Goal: Task Accomplishment & Management: Use online tool/utility

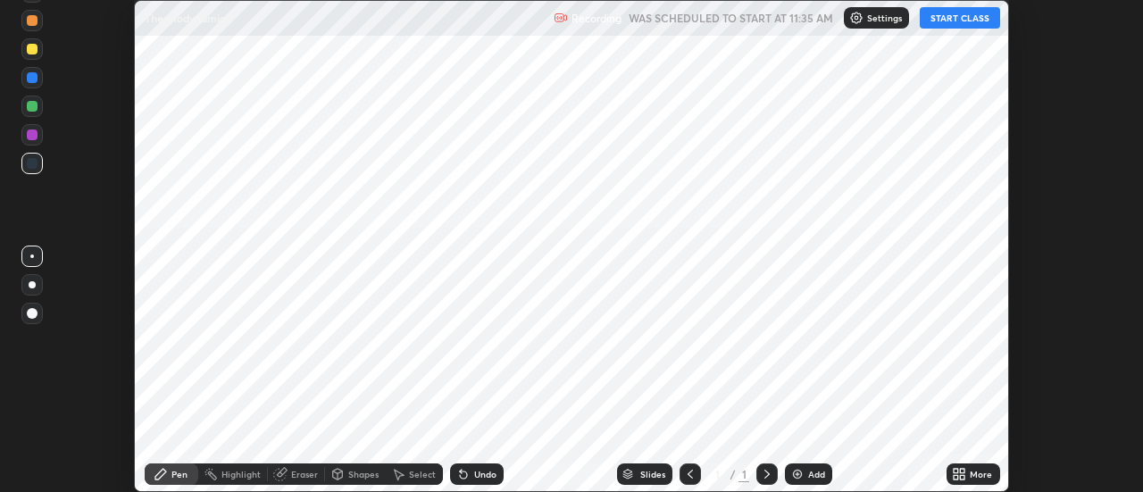
scroll to position [492, 1142]
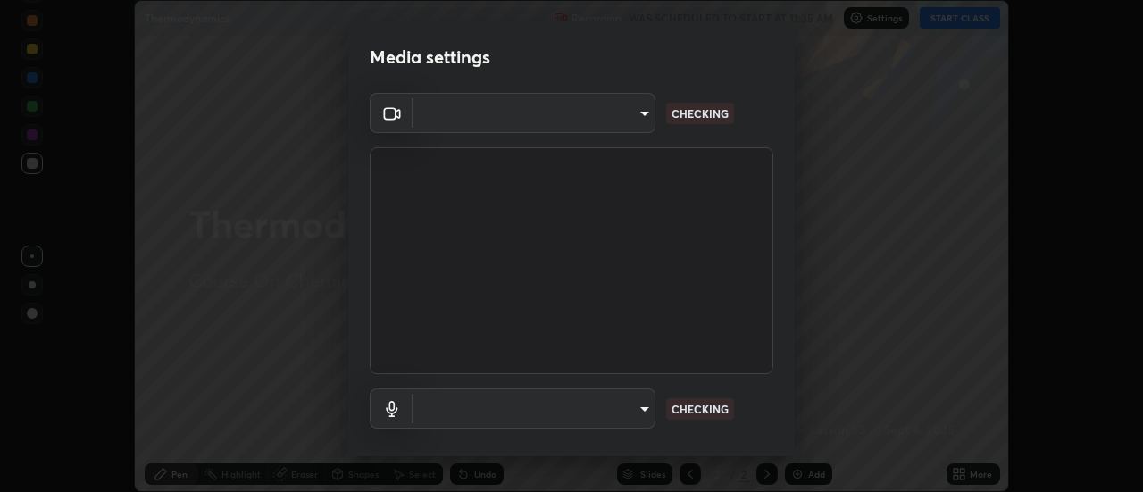
type input "488f195aeec122cb43e0740160e1882b082f3fdd4d4b6abd78f5297b28509510"
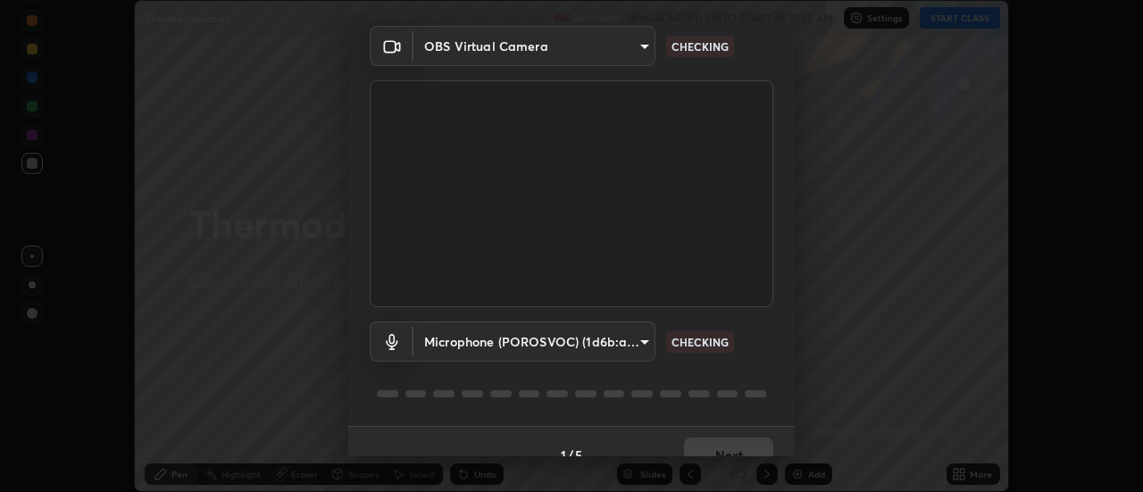
scroll to position [94, 0]
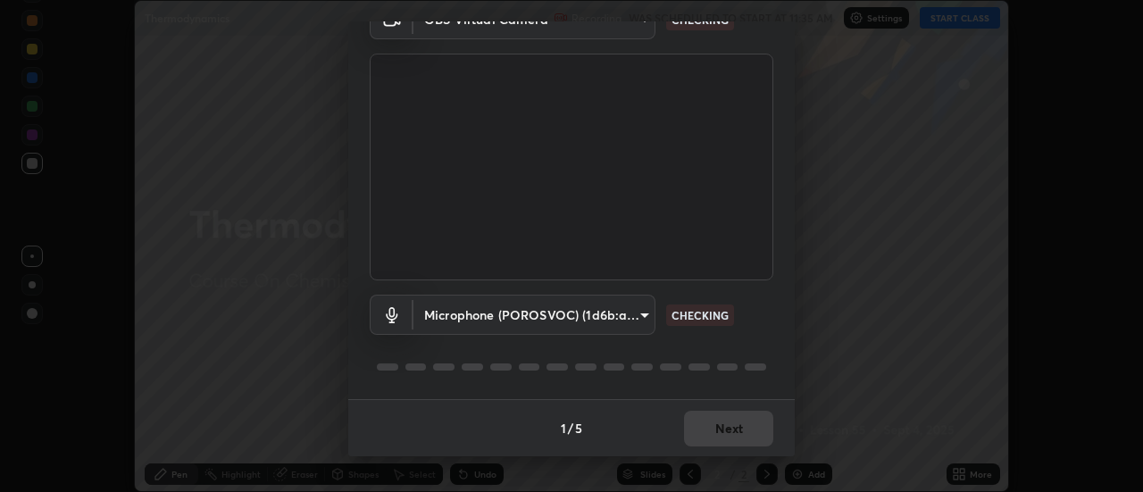
click at [642, 314] on body "Erase all Thermodynamics Recording WAS SCHEDULED TO START AT 11:35 AM Settings …" at bounding box center [571, 246] width 1143 height 492
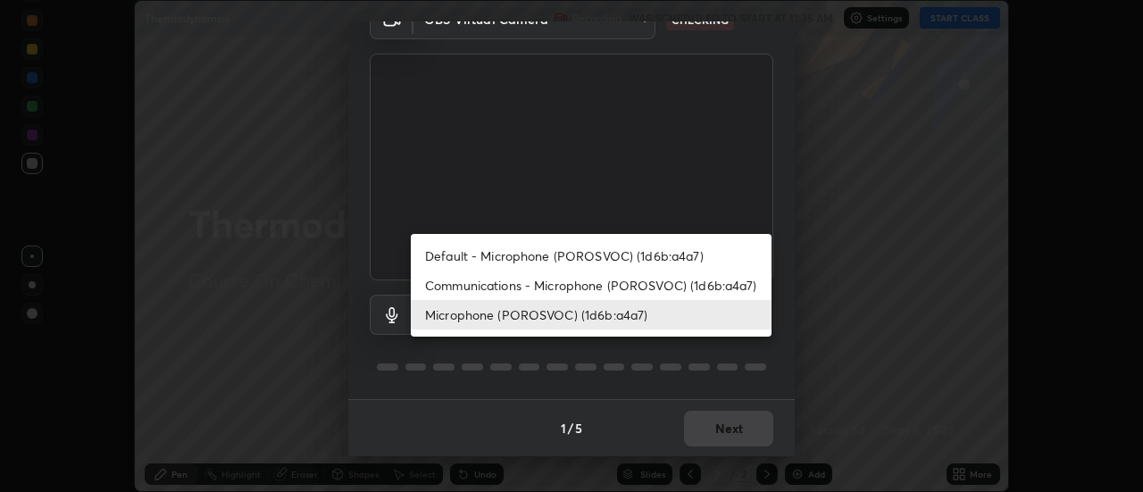
click at [608, 253] on li "Default - Microphone (POROSVOC) (1d6b:a4a7)" at bounding box center [591, 255] width 361 height 29
type input "default"
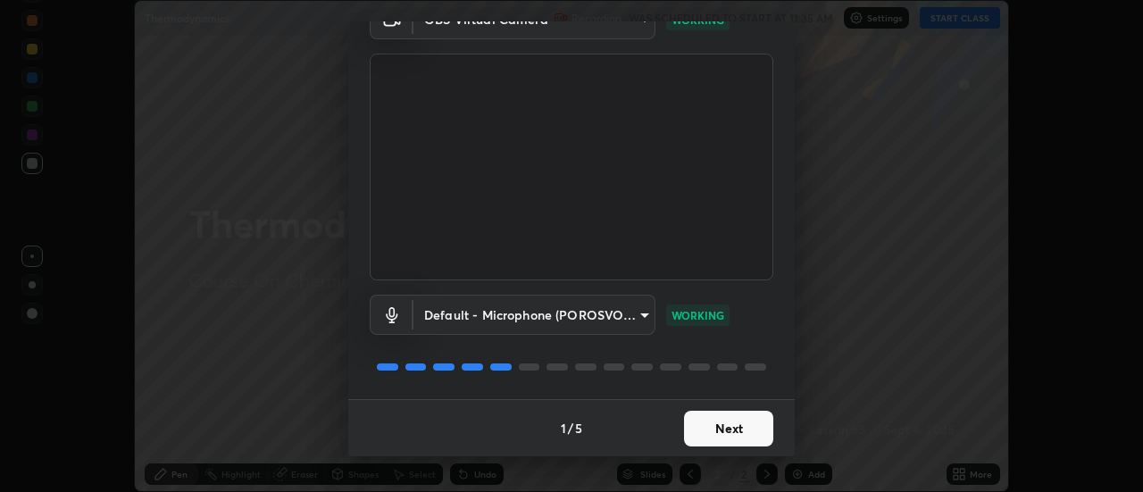
click at [712, 427] on button "Next" at bounding box center [728, 429] width 89 height 36
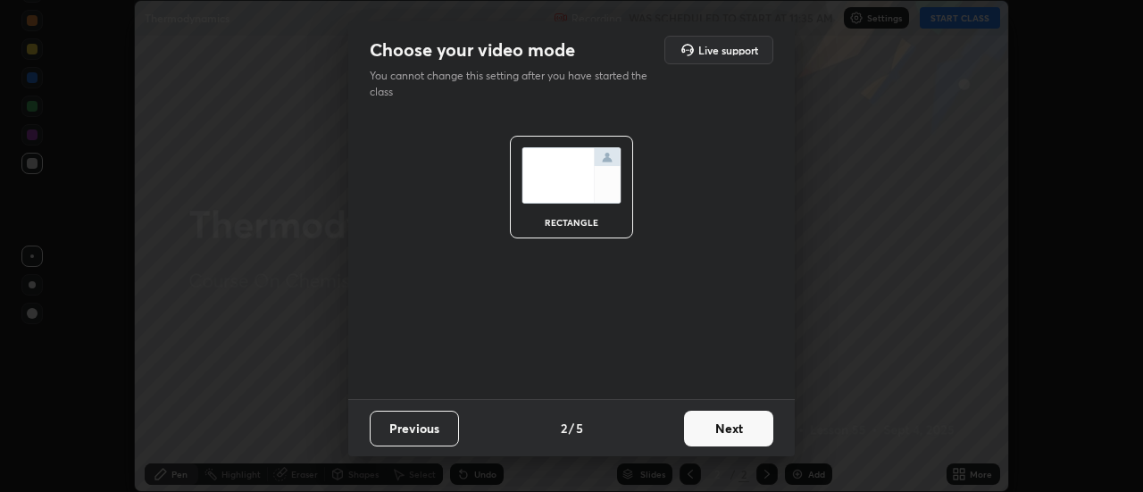
scroll to position [0, 0]
click at [714, 430] on button "Next" at bounding box center [728, 429] width 89 height 36
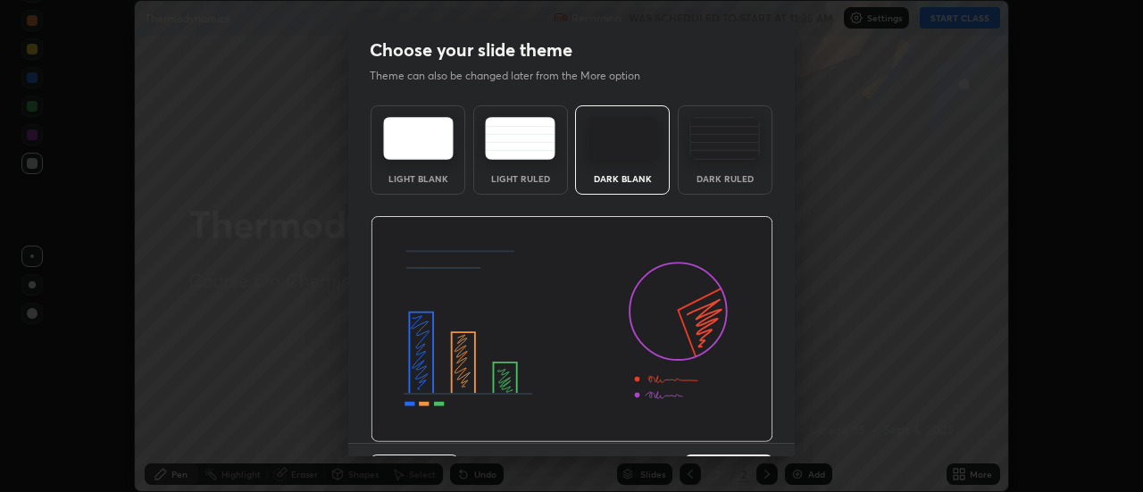
click at [718, 426] on img at bounding box center [571, 329] width 403 height 227
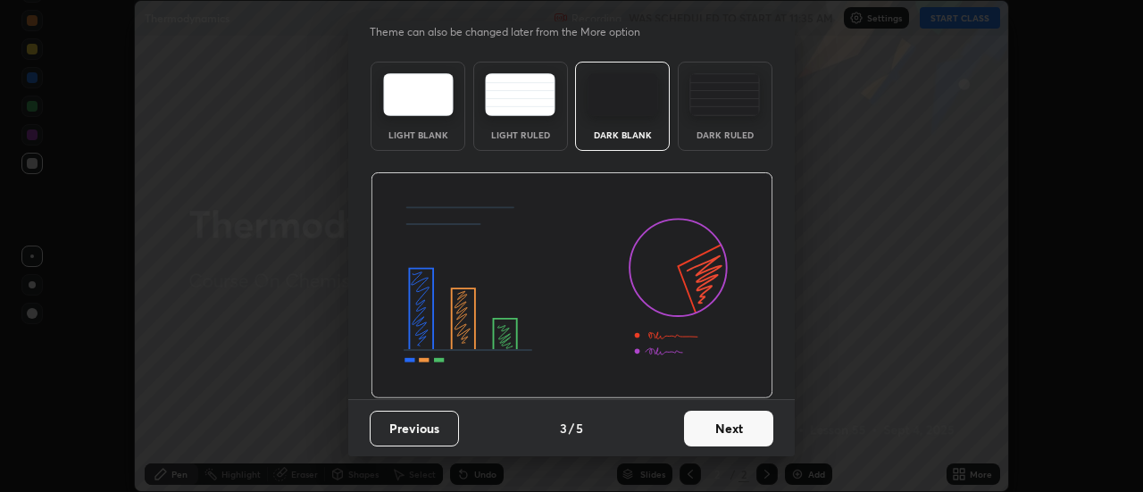
click at [733, 416] on button "Next" at bounding box center [728, 429] width 89 height 36
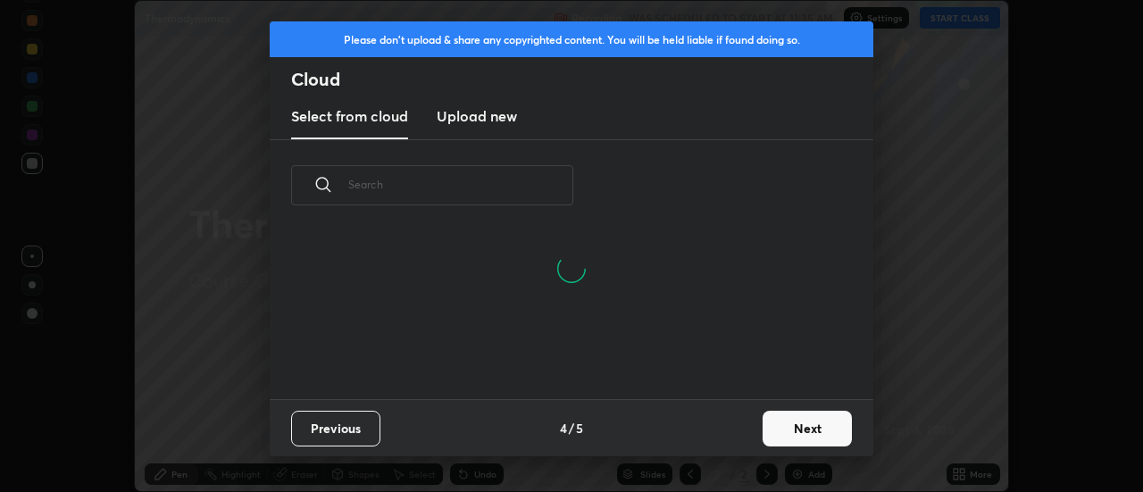
click at [812, 433] on button "Next" at bounding box center [806, 429] width 89 height 36
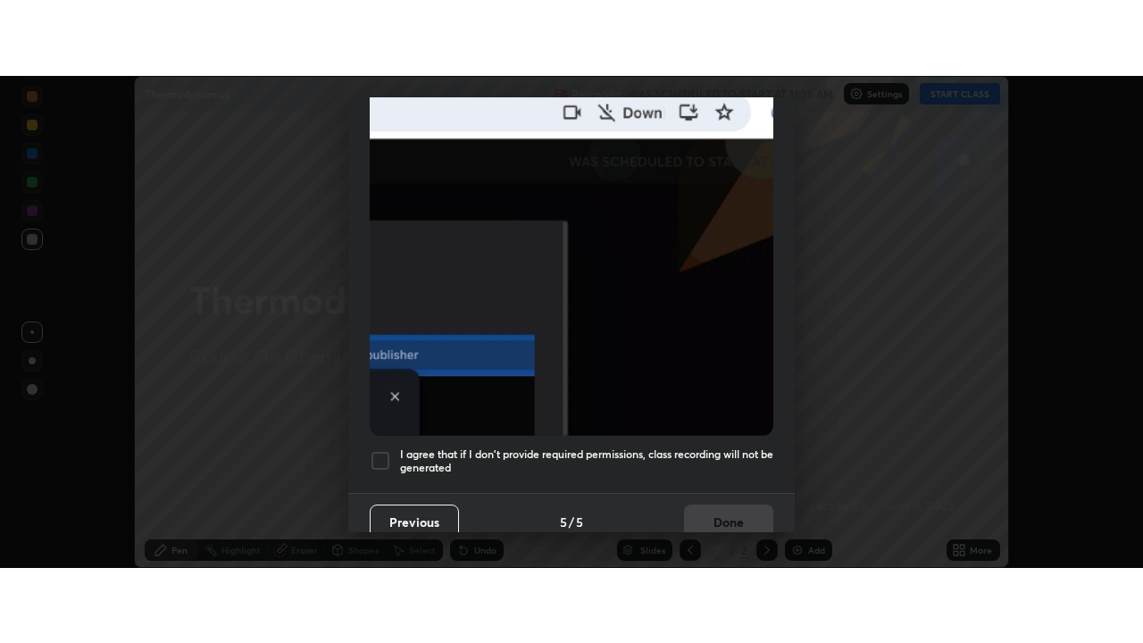
scroll to position [458, 0]
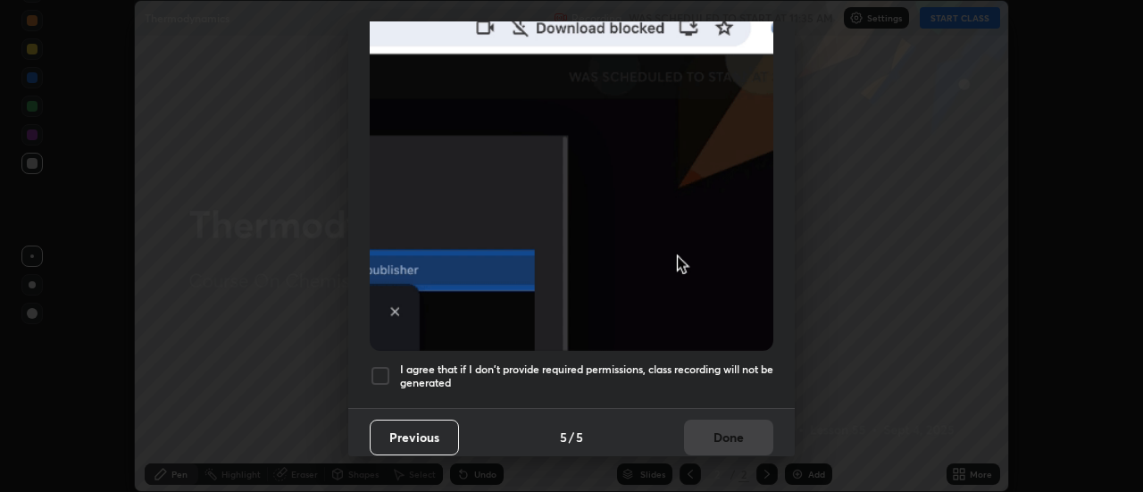
click at [383, 365] on div at bounding box center [380, 375] width 21 height 21
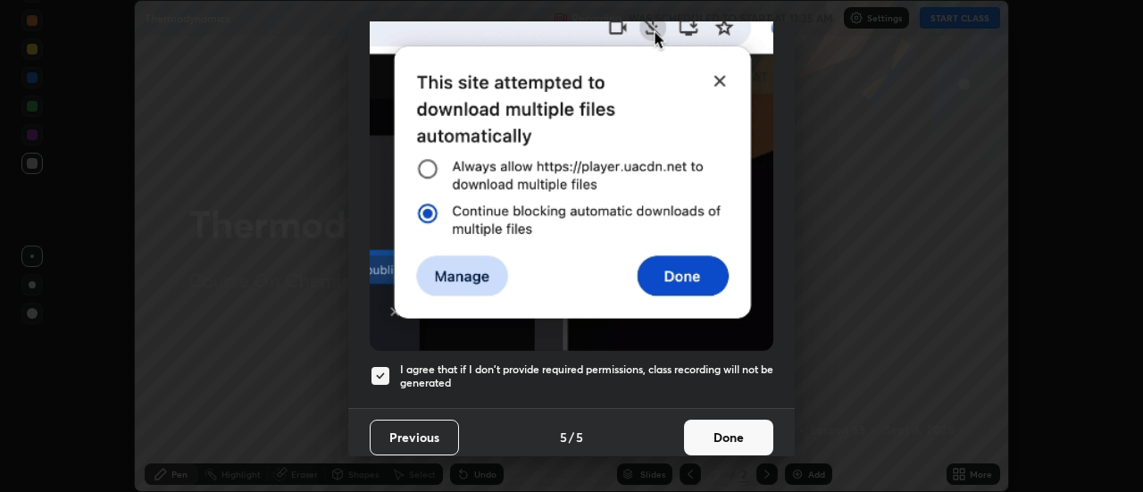
click at [728, 423] on button "Done" at bounding box center [728, 438] width 89 height 36
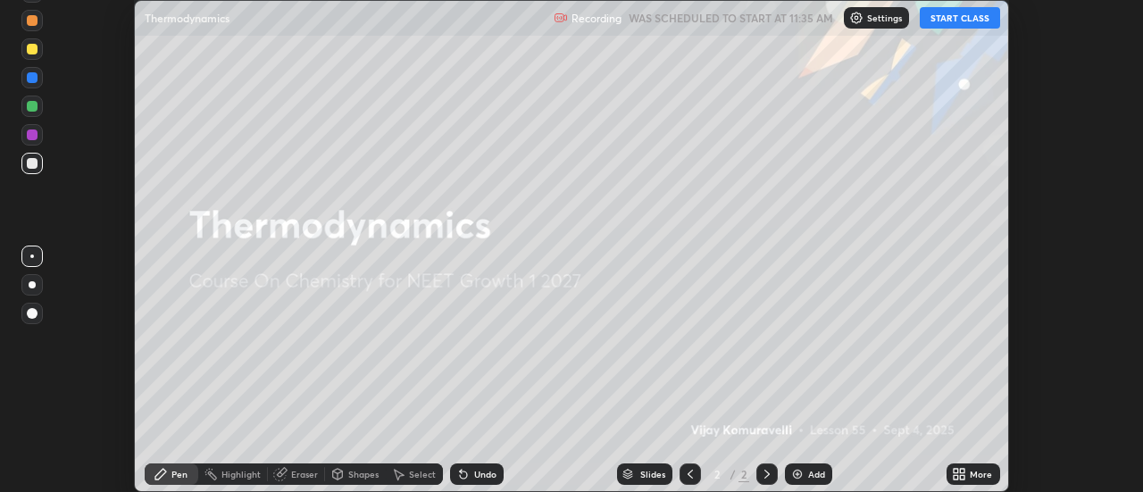
click at [949, 17] on button "START CLASS" at bounding box center [960, 17] width 80 height 21
click at [962, 475] on icon at bounding box center [963, 477] width 4 height 4
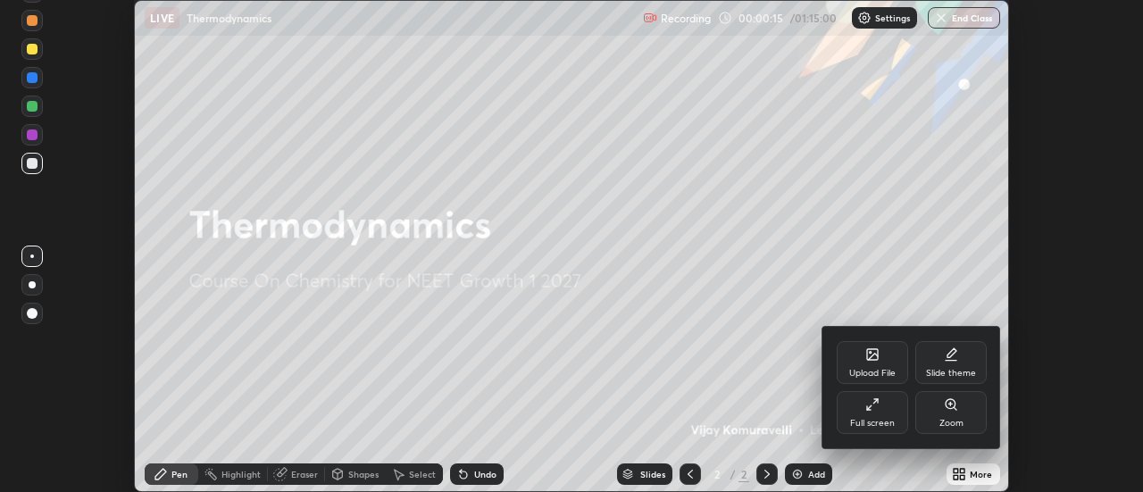
click at [872, 400] on icon at bounding box center [872, 404] width 14 height 14
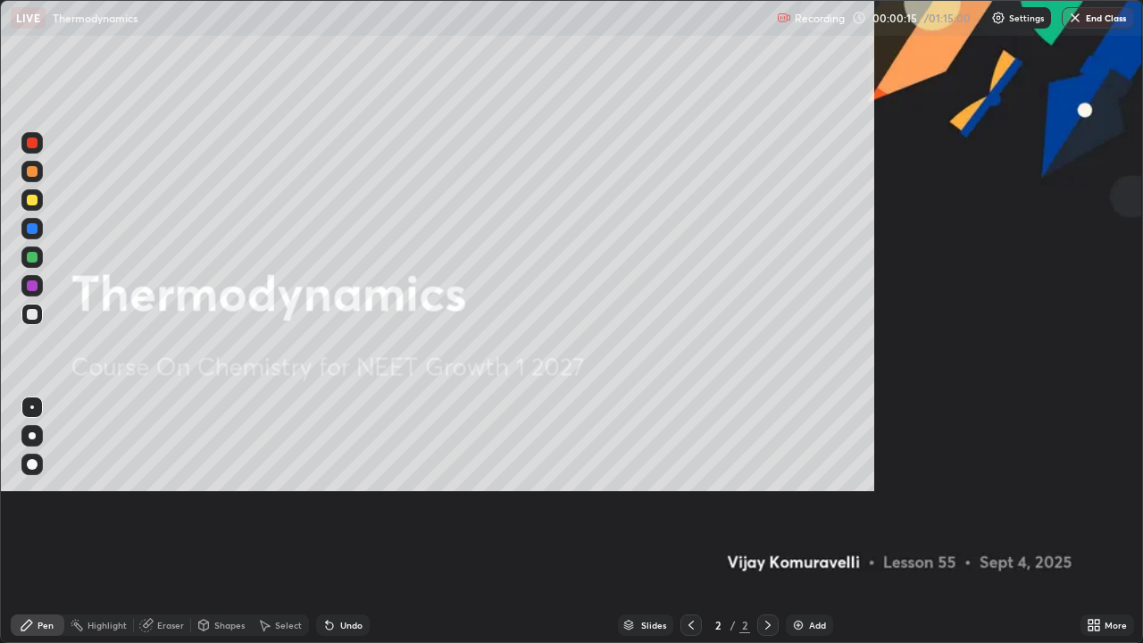
scroll to position [643, 1143]
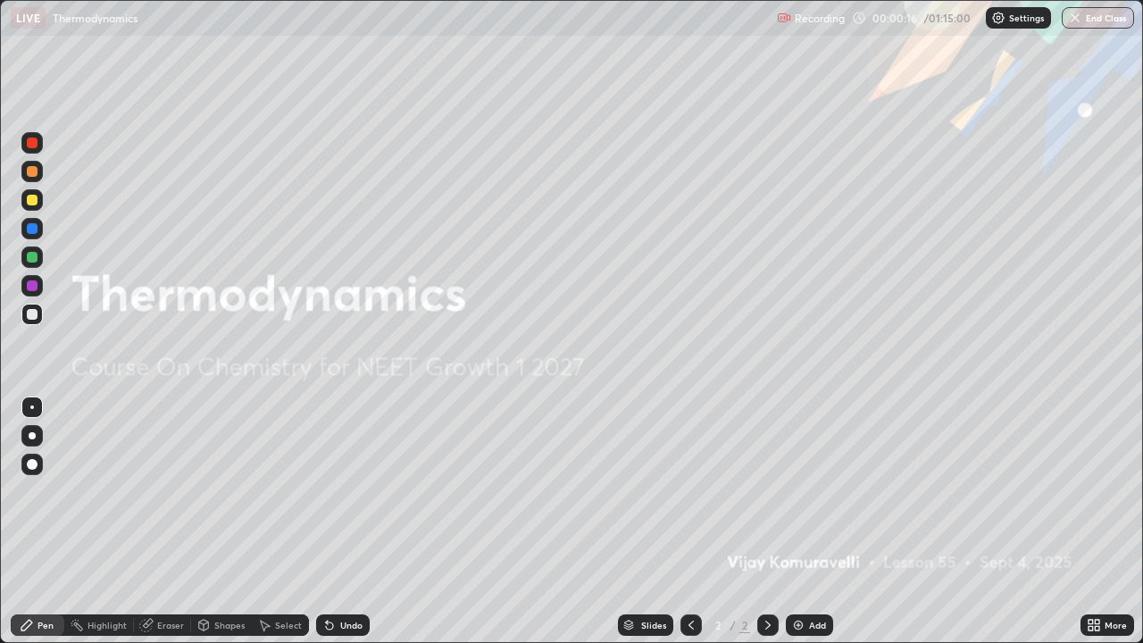
click at [803, 491] on img at bounding box center [798, 625] width 14 height 14
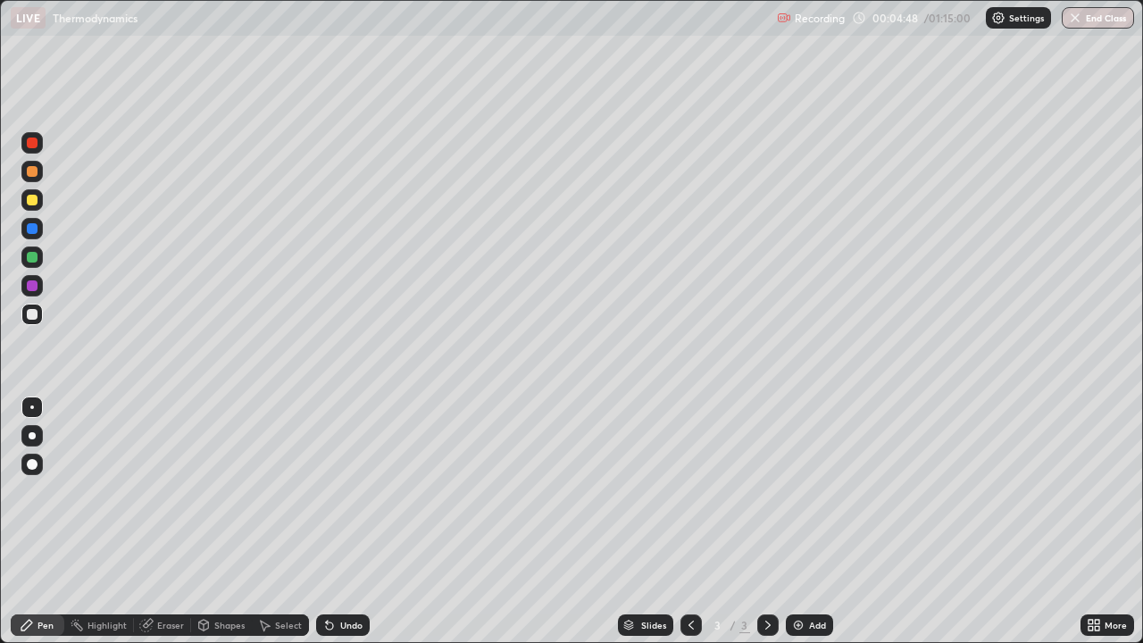
click at [33, 318] on div at bounding box center [32, 314] width 11 height 11
click at [334, 491] on icon at bounding box center [329, 625] width 14 height 14
click at [342, 491] on div "Undo" at bounding box center [351, 624] width 22 height 9
click at [340, 491] on div "Undo" at bounding box center [351, 624] width 22 height 9
click at [344, 491] on div "Undo" at bounding box center [343, 624] width 54 height 21
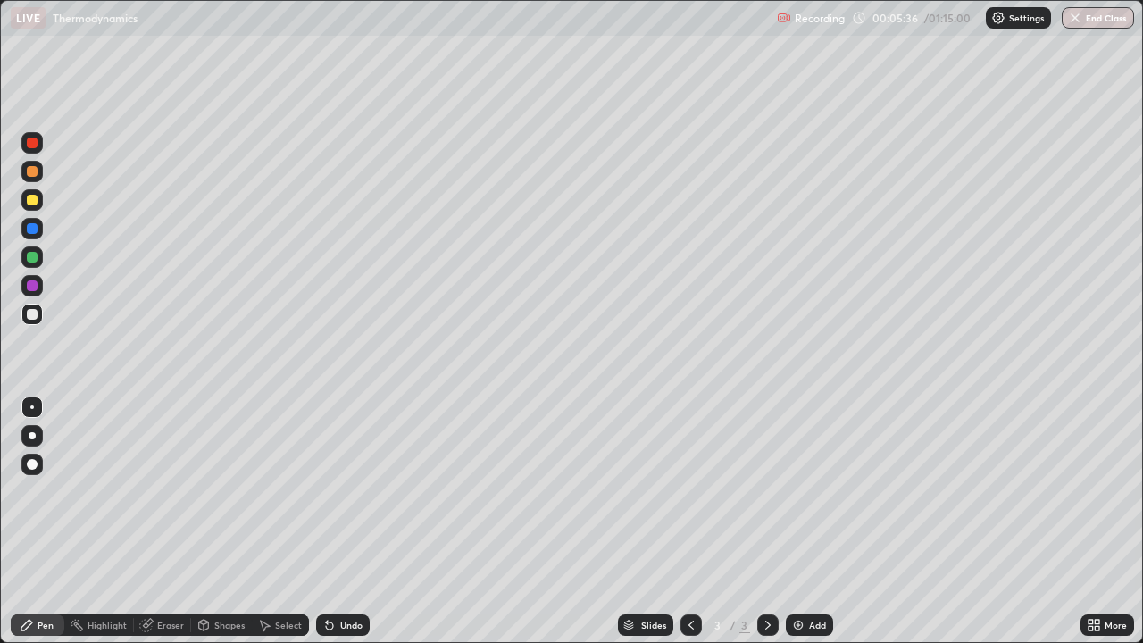
click at [343, 491] on div "Undo" at bounding box center [343, 624] width 54 height 21
click at [347, 491] on div "Undo" at bounding box center [343, 624] width 54 height 21
click at [350, 491] on div "Undo" at bounding box center [343, 624] width 54 height 21
click at [349, 491] on div "Undo" at bounding box center [351, 624] width 22 height 9
click at [347, 491] on div "Undo" at bounding box center [351, 624] width 22 height 9
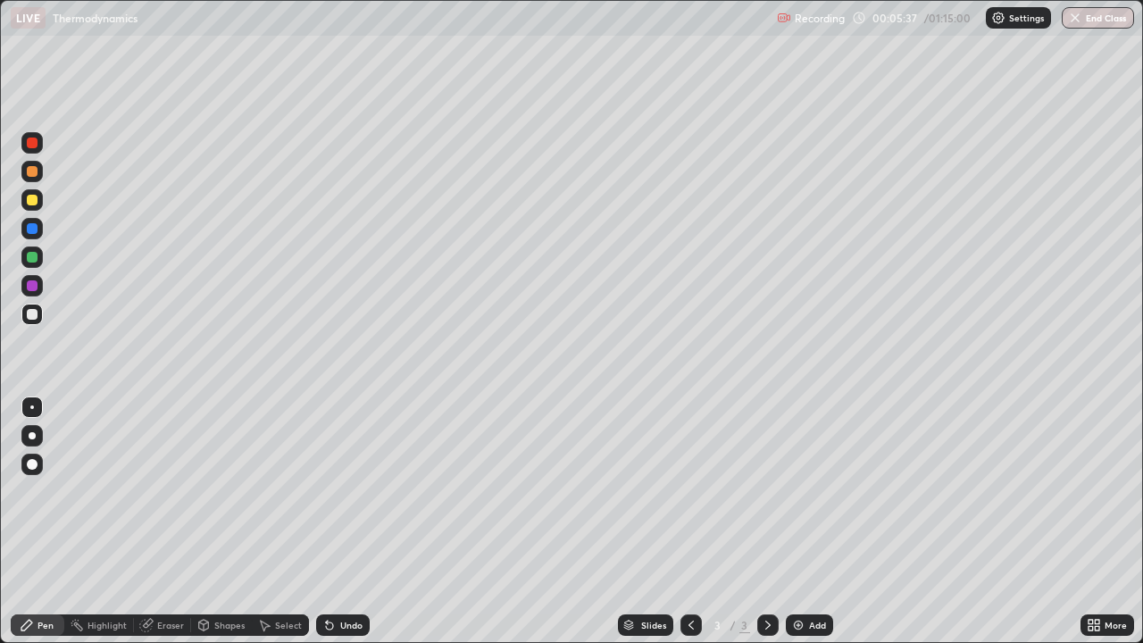
click at [347, 491] on div "Undo" at bounding box center [351, 624] width 22 height 9
click at [353, 491] on div "Undo" at bounding box center [351, 624] width 22 height 9
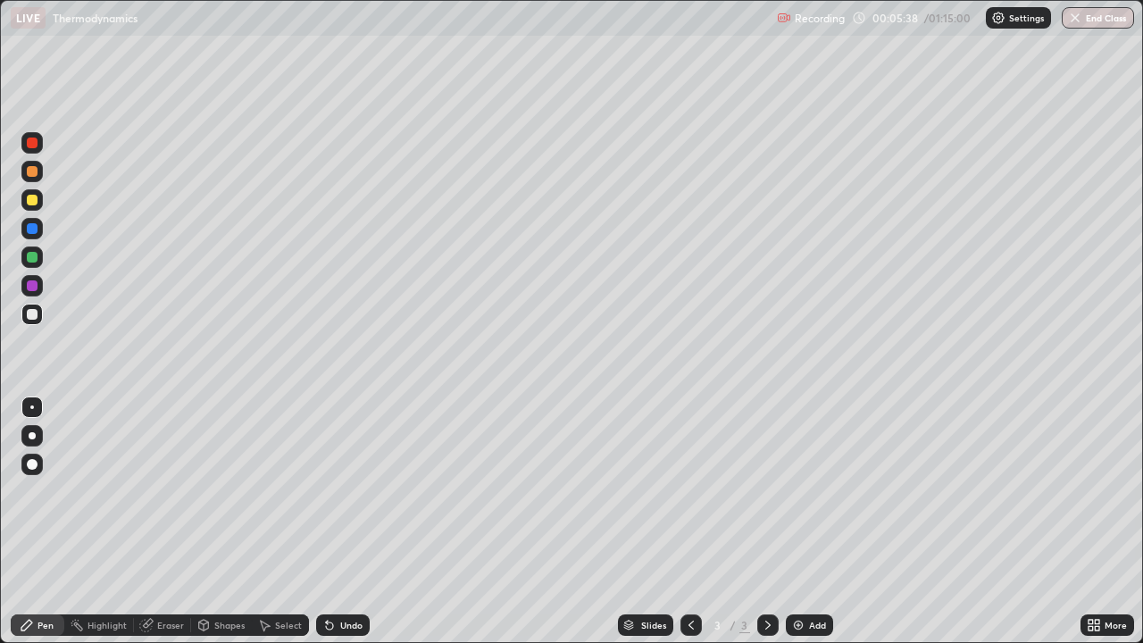
click at [353, 491] on div "Undo" at bounding box center [351, 624] width 22 height 9
click at [353, 491] on div "Undo" at bounding box center [343, 624] width 54 height 21
click at [358, 491] on div "Undo" at bounding box center [343, 624] width 54 height 21
click at [357, 491] on div "Undo" at bounding box center [351, 624] width 22 height 9
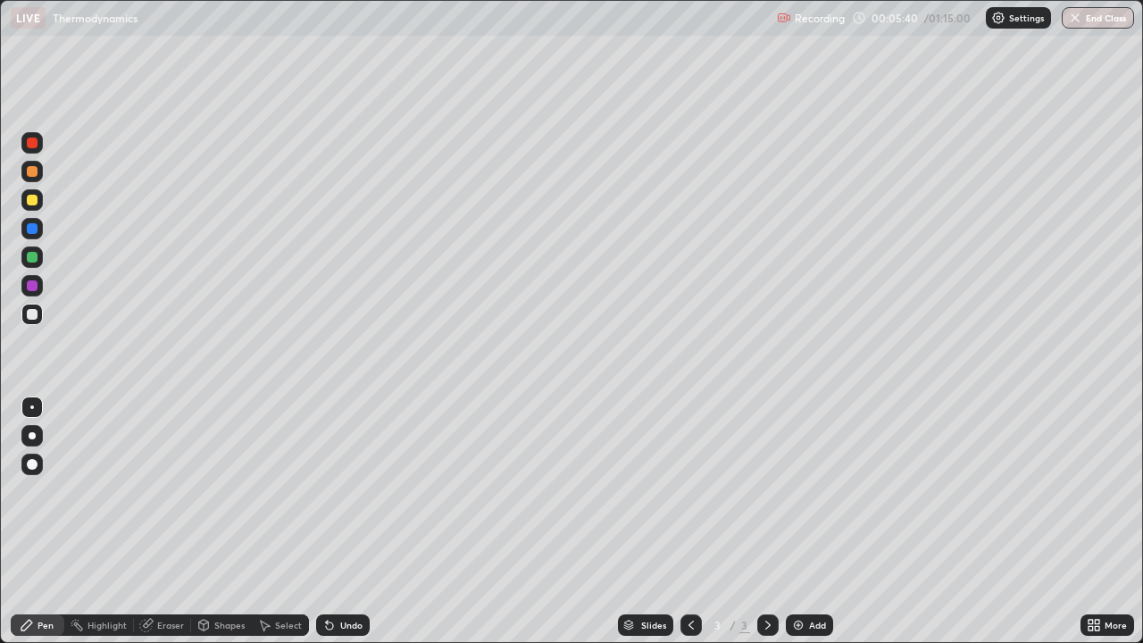
click at [356, 491] on div "Undo" at bounding box center [351, 624] width 22 height 9
click at [345, 491] on div "Undo" at bounding box center [351, 624] width 22 height 9
click at [221, 491] on div "Shapes" at bounding box center [229, 624] width 30 height 9
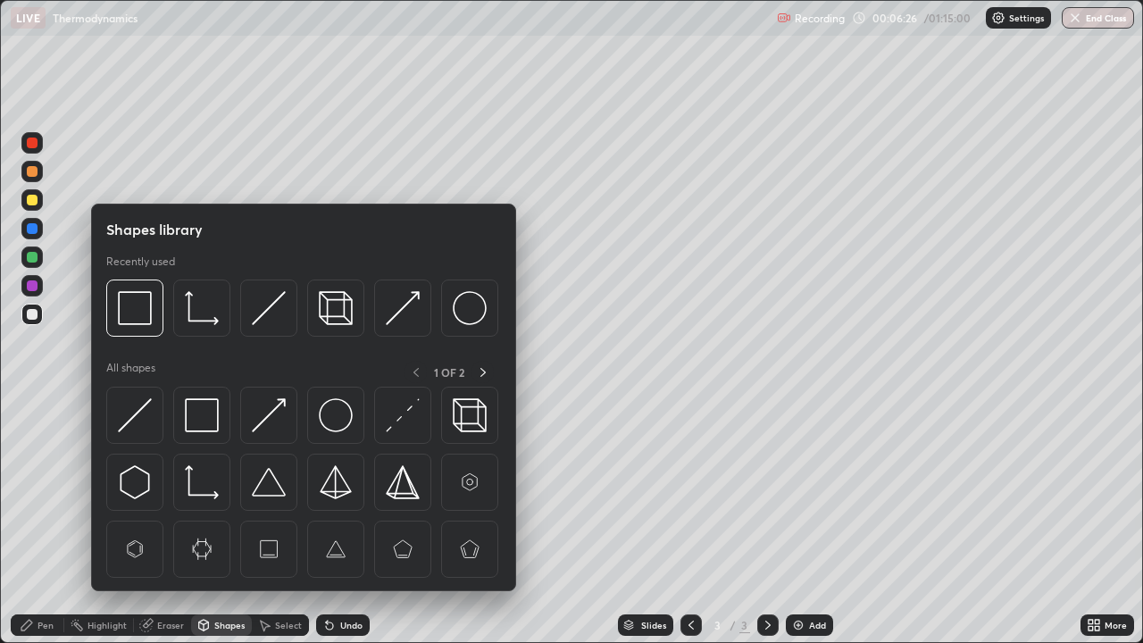
click at [33, 208] on div at bounding box center [31, 199] width 21 height 21
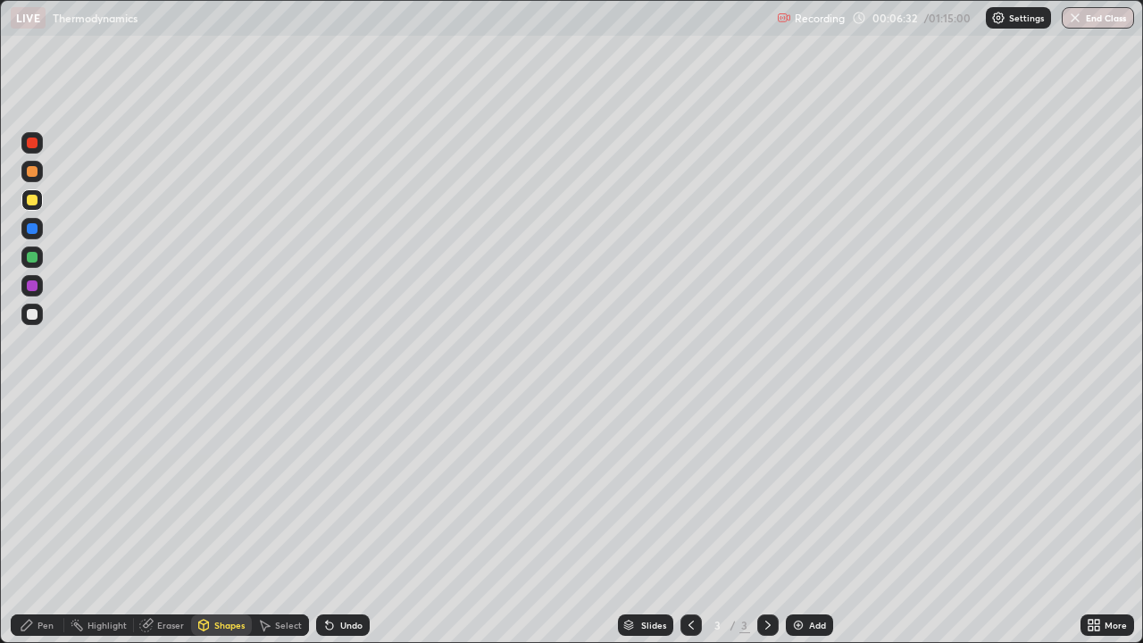
click at [35, 491] on div "Pen" at bounding box center [38, 624] width 54 height 21
click at [42, 321] on div at bounding box center [31, 314] width 21 height 29
click at [31, 315] on div at bounding box center [32, 314] width 11 height 11
click at [34, 199] on div at bounding box center [32, 200] width 11 height 11
click at [37, 321] on div at bounding box center [31, 314] width 21 height 21
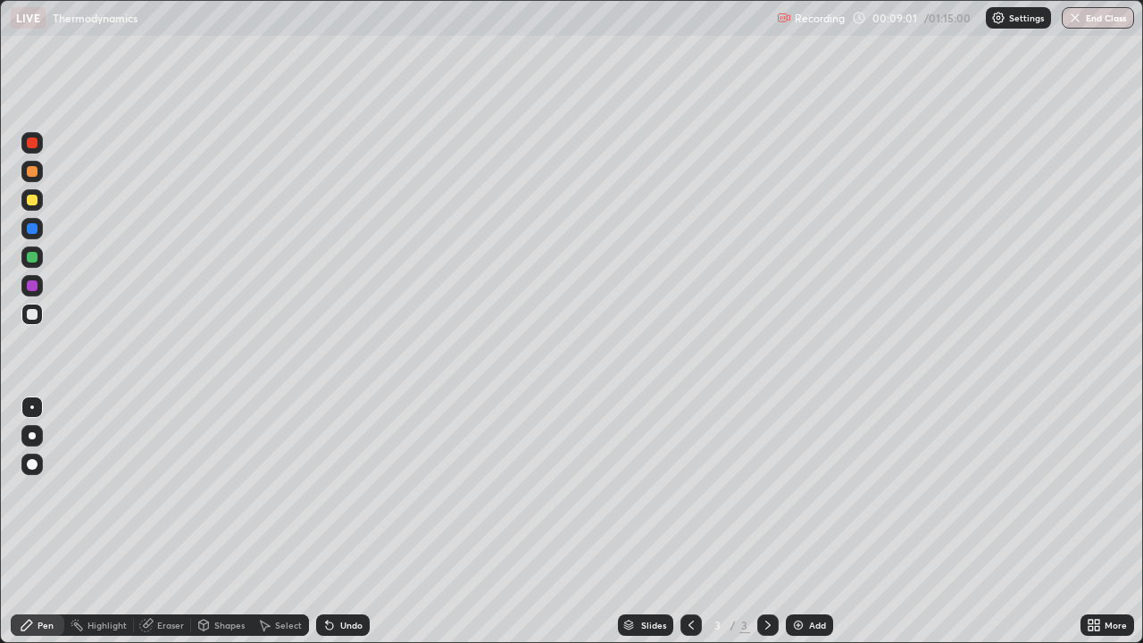
click at [346, 491] on div "Undo" at bounding box center [351, 624] width 22 height 9
click at [343, 491] on div "Undo" at bounding box center [351, 624] width 22 height 9
click at [352, 491] on div "Undo" at bounding box center [351, 624] width 22 height 9
click at [159, 491] on div "Eraser" at bounding box center [170, 624] width 27 height 9
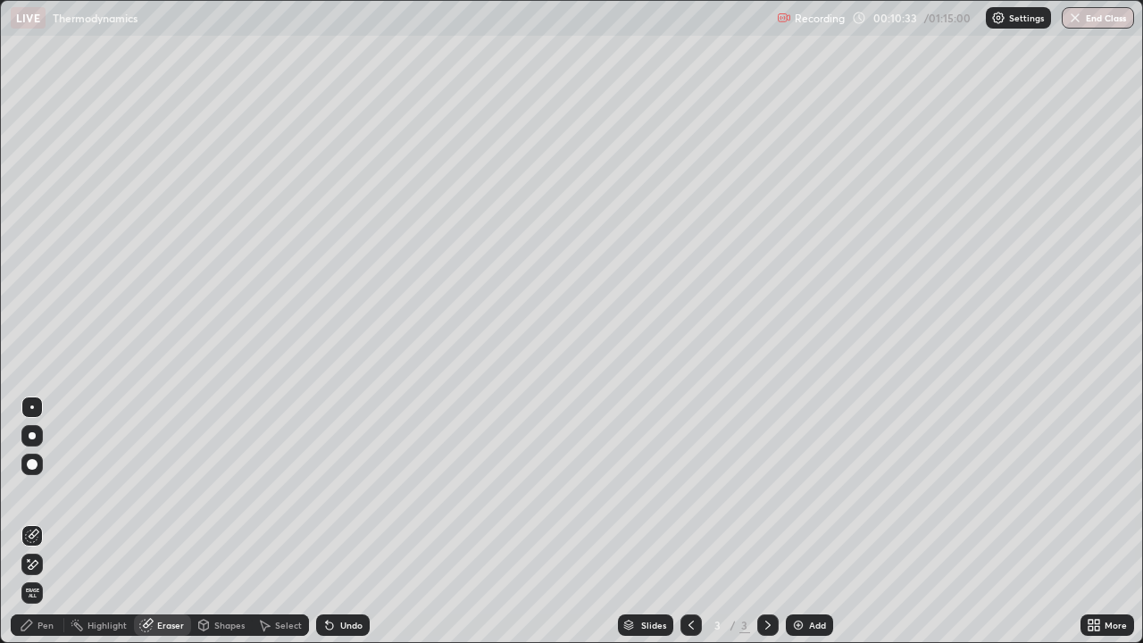
click at [49, 491] on div "Pen" at bounding box center [38, 624] width 54 height 21
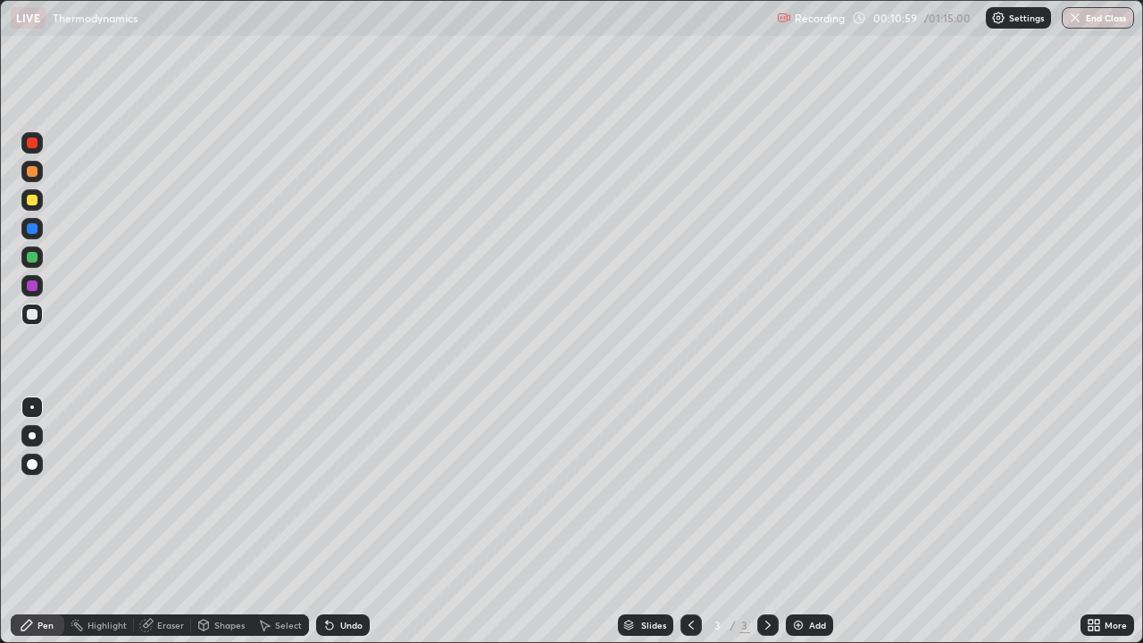
click at [166, 491] on div "Eraser" at bounding box center [170, 624] width 27 height 9
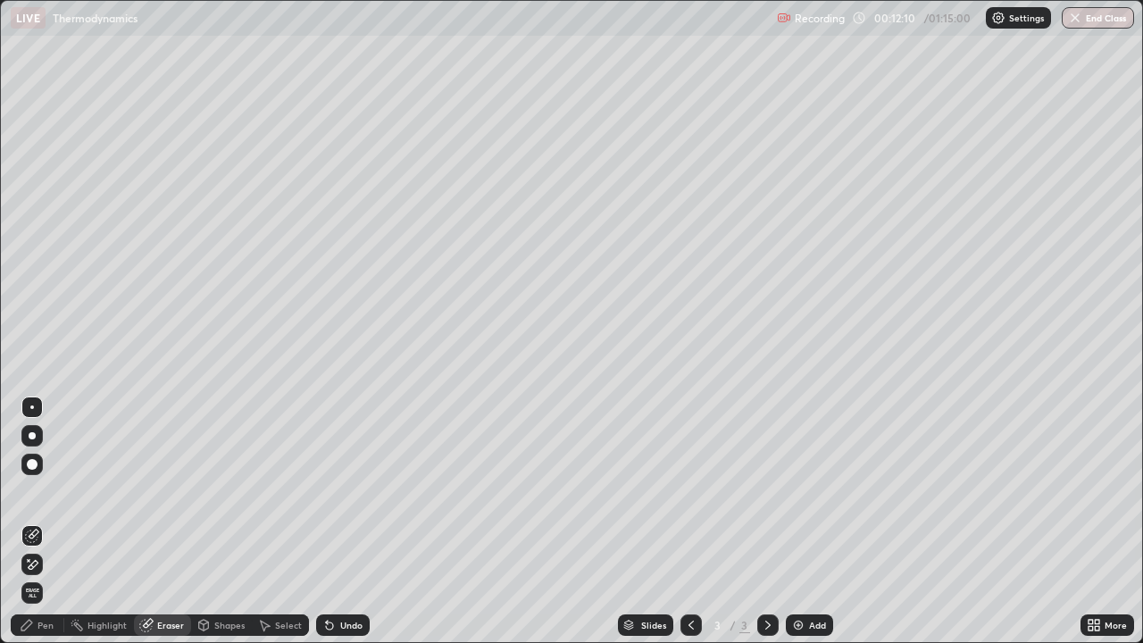
click at [50, 491] on div "Pen" at bounding box center [45, 624] width 16 height 9
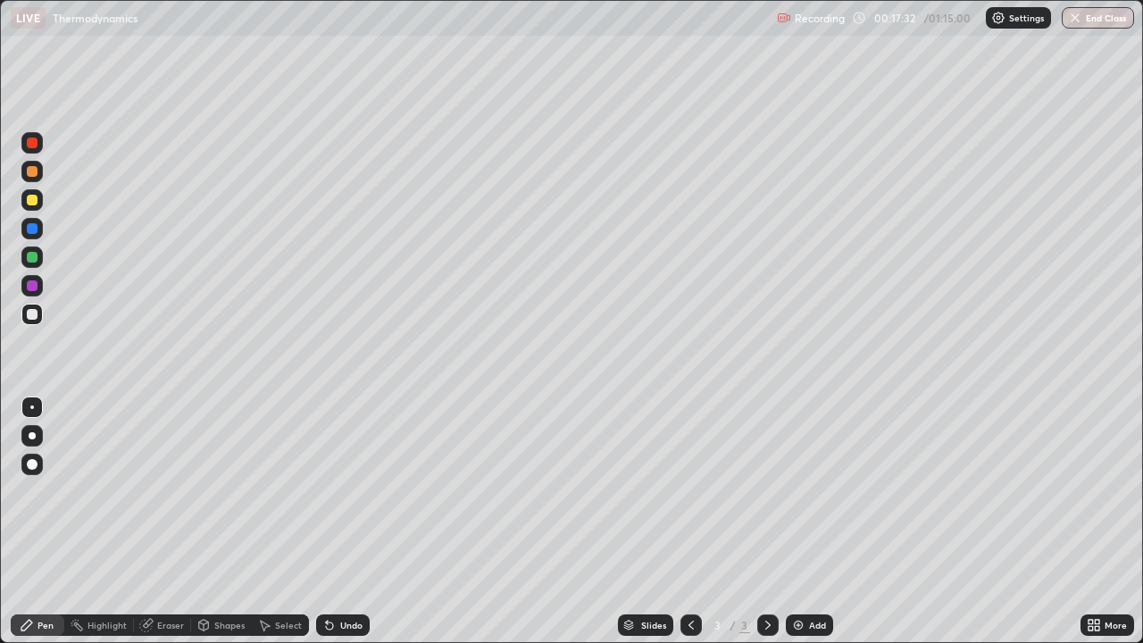
click at [32, 316] on div at bounding box center [32, 314] width 11 height 11
click at [33, 200] on div at bounding box center [32, 200] width 11 height 11
click at [801, 491] on img at bounding box center [798, 625] width 14 height 14
click at [32, 321] on div at bounding box center [31, 314] width 21 height 21
click at [39, 314] on div at bounding box center [31, 314] width 21 height 21
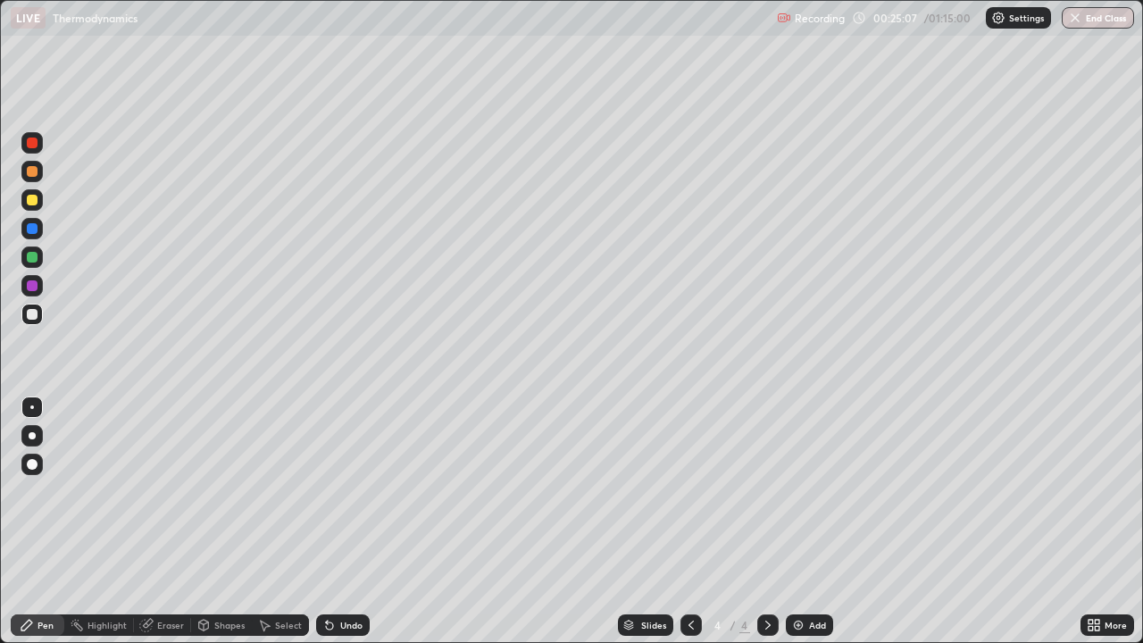
click at [33, 204] on div at bounding box center [32, 200] width 11 height 11
click at [206, 491] on icon at bounding box center [204, 625] width 10 height 11
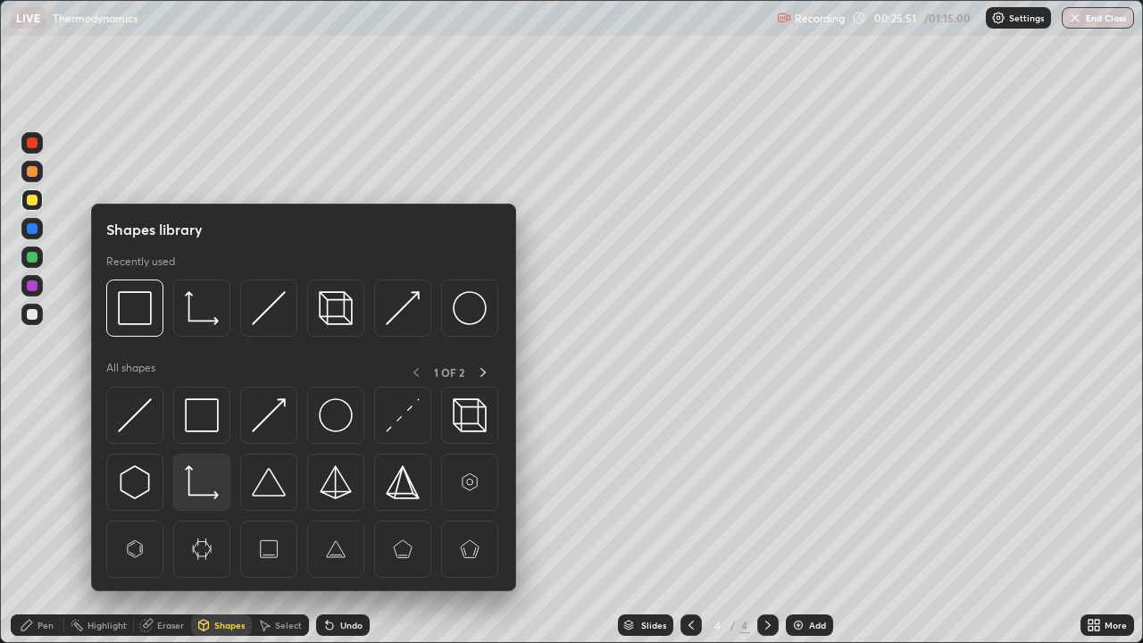
click at [200, 458] on div at bounding box center [201, 482] width 57 height 57
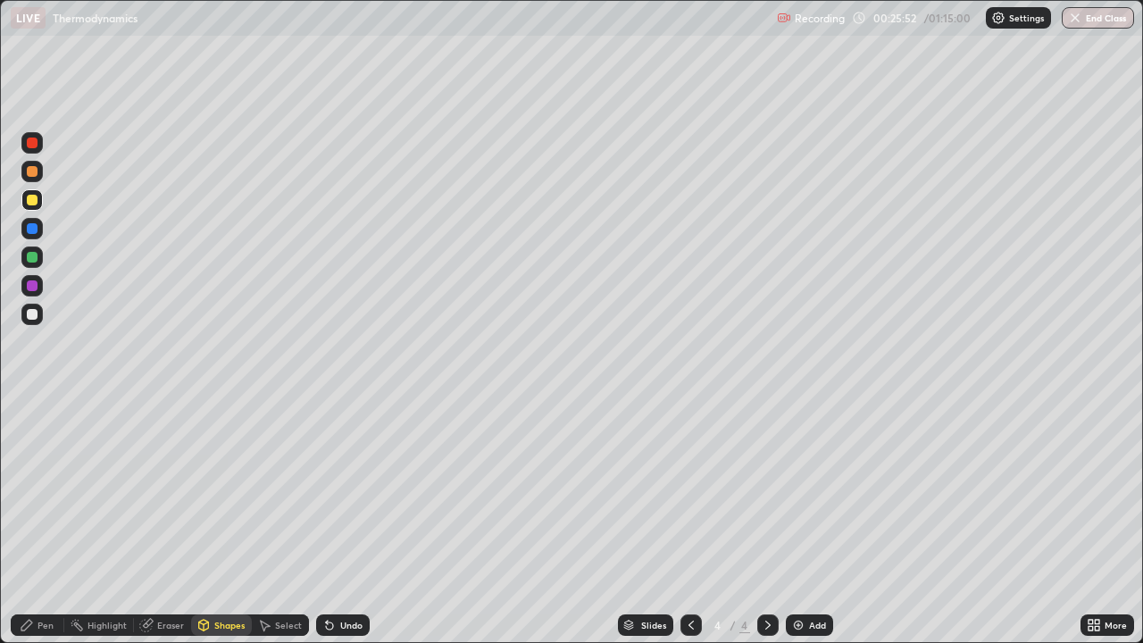
click at [217, 491] on div "Shapes" at bounding box center [229, 624] width 30 height 9
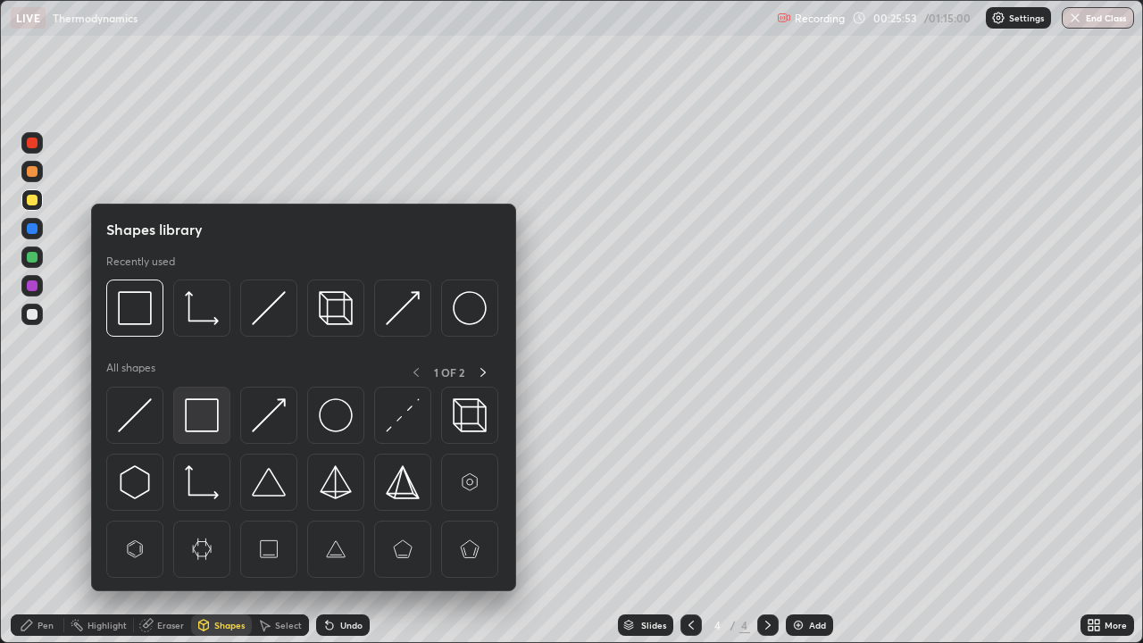
click at [204, 410] on img at bounding box center [202, 415] width 34 height 34
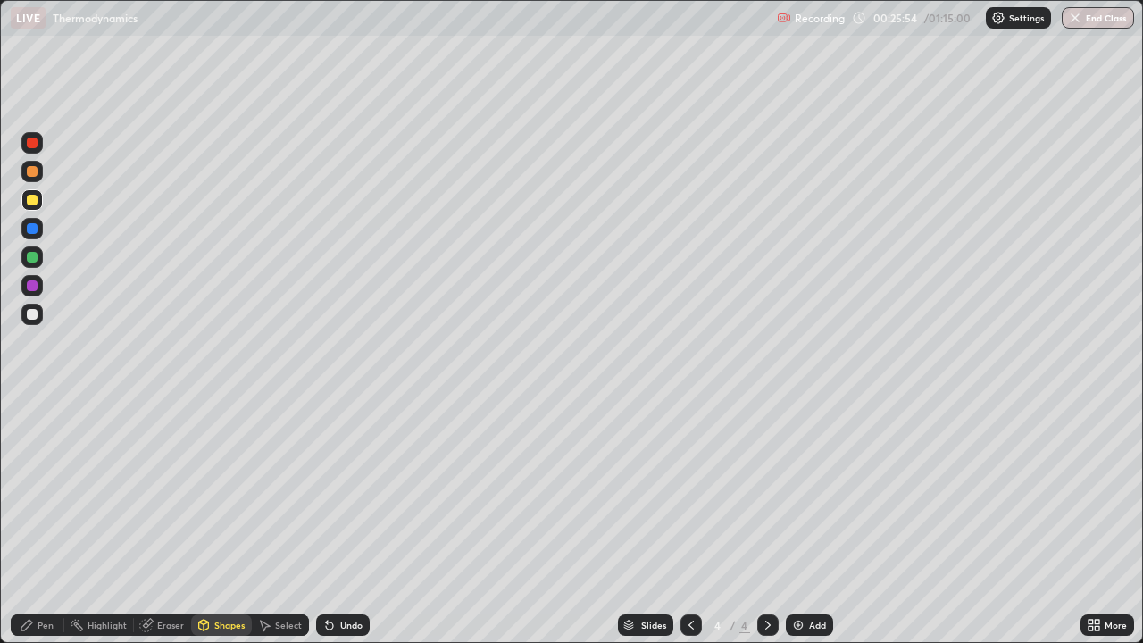
click at [30, 315] on div at bounding box center [32, 314] width 11 height 11
click at [46, 491] on div "Pen" at bounding box center [45, 624] width 16 height 9
click at [34, 203] on div at bounding box center [32, 200] width 11 height 11
click at [38, 316] on div at bounding box center [31, 314] width 21 height 21
click at [356, 491] on div "Undo" at bounding box center [351, 624] width 22 height 9
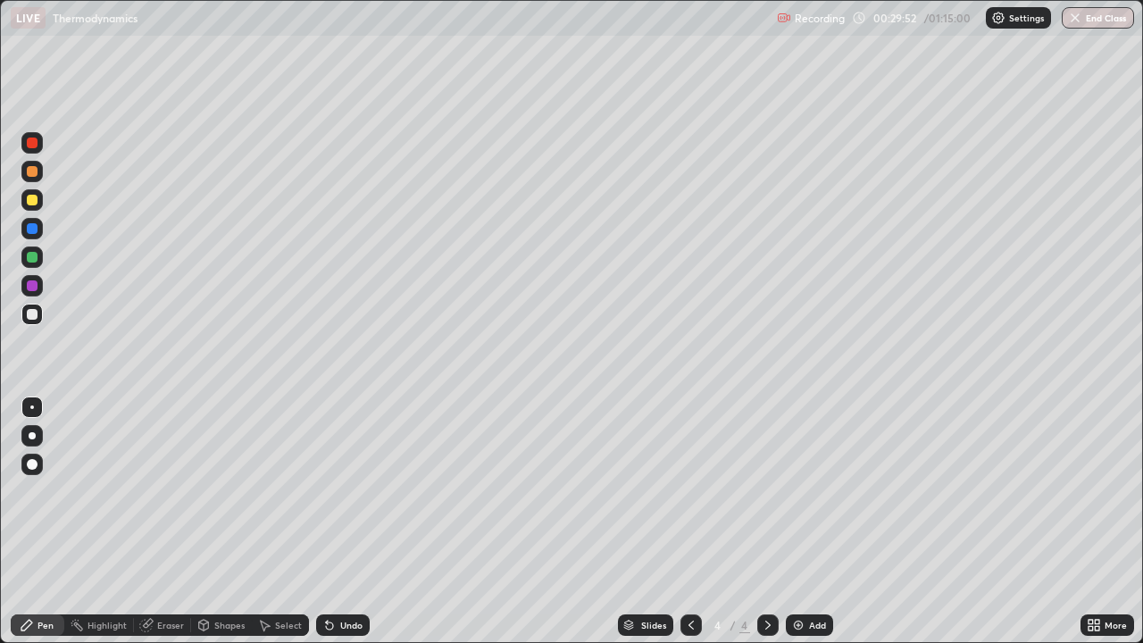
click at [346, 491] on div "Undo" at bounding box center [351, 624] width 22 height 9
click at [347, 491] on div "Undo" at bounding box center [343, 624] width 54 height 21
click at [347, 491] on div "Undo" at bounding box center [351, 624] width 22 height 9
click at [33, 206] on div at bounding box center [31, 199] width 21 height 21
click at [32, 207] on div at bounding box center [31, 199] width 21 height 21
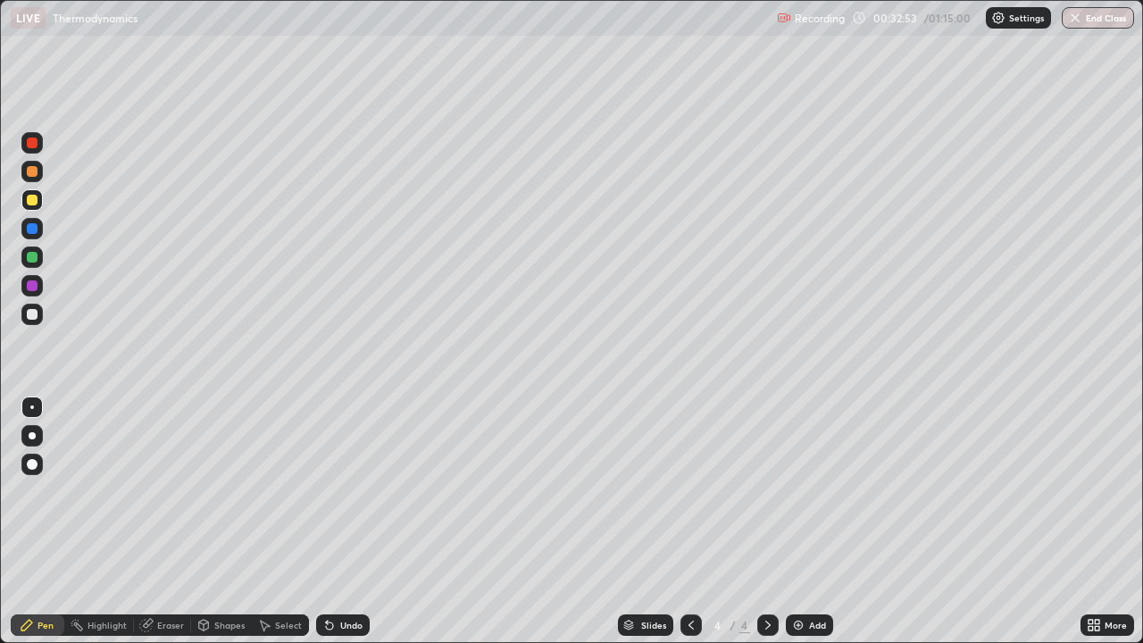
click at [165, 491] on div "Eraser" at bounding box center [170, 624] width 27 height 9
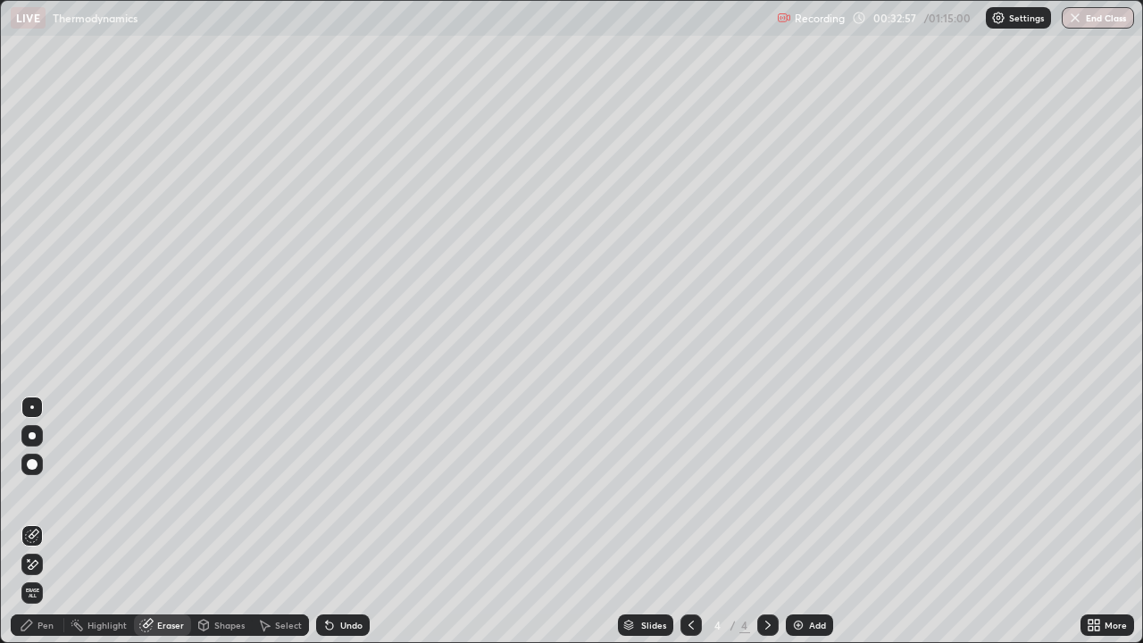
click at [46, 491] on div "Pen" at bounding box center [45, 624] width 16 height 9
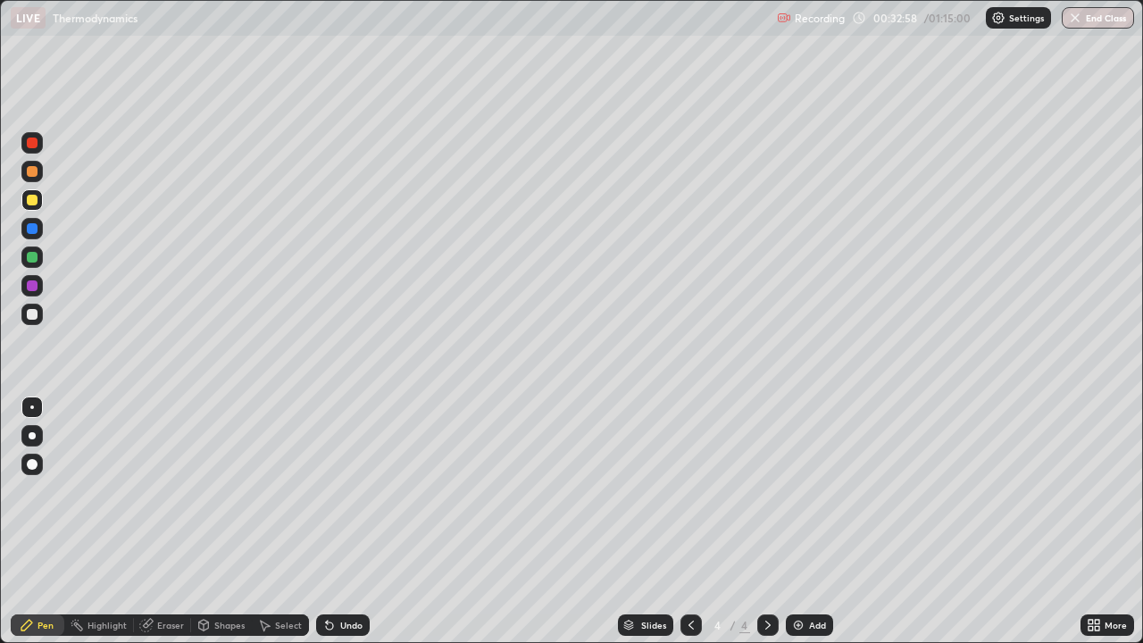
click at [38, 314] on div at bounding box center [31, 314] width 21 height 21
click at [40, 209] on div at bounding box center [31, 200] width 21 height 29
click at [861, 491] on div "Slides 4 / 4 Add" at bounding box center [725, 625] width 711 height 36
click at [798, 491] on img at bounding box center [798, 625] width 14 height 14
click at [33, 314] on div at bounding box center [32, 314] width 11 height 11
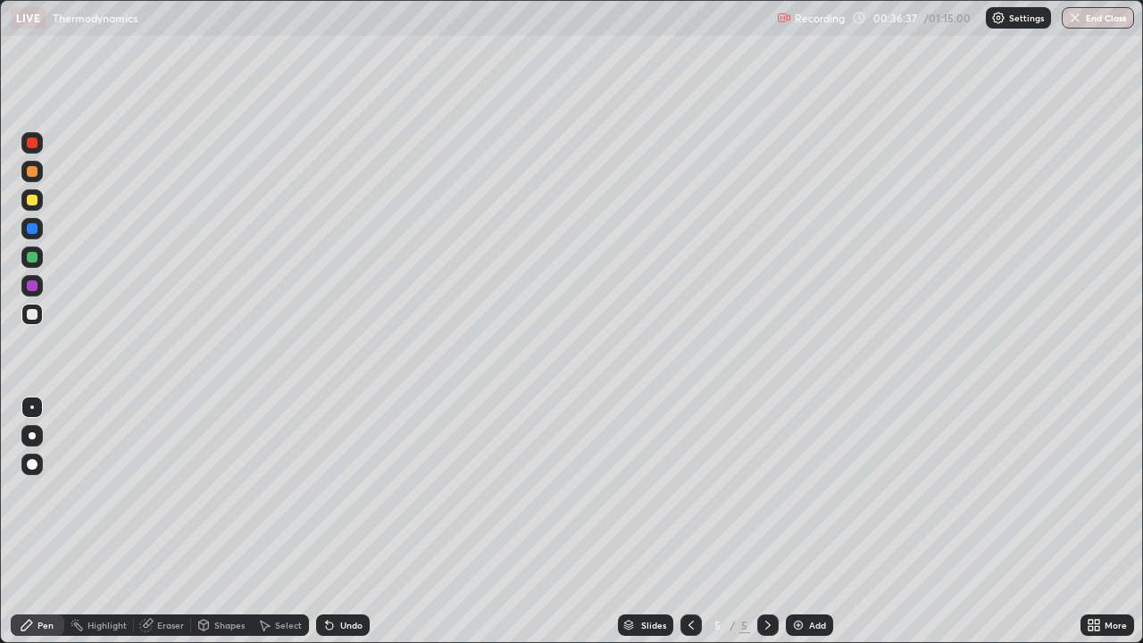
click at [34, 319] on div at bounding box center [32, 314] width 11 height 11
click at [341, 491] on div "Undo" at bounding box center [343, 624] width 54 height 21
click at [348, 491] on div "Undo" at bounding box center [351, 624] width 22 height 9
click at [354, 491] on div "Undo" at bounding box center [351, 624] width 22 height 9
click at [360, 491] on div "Undo" at bounding box center [351, 624] width 22 height 9
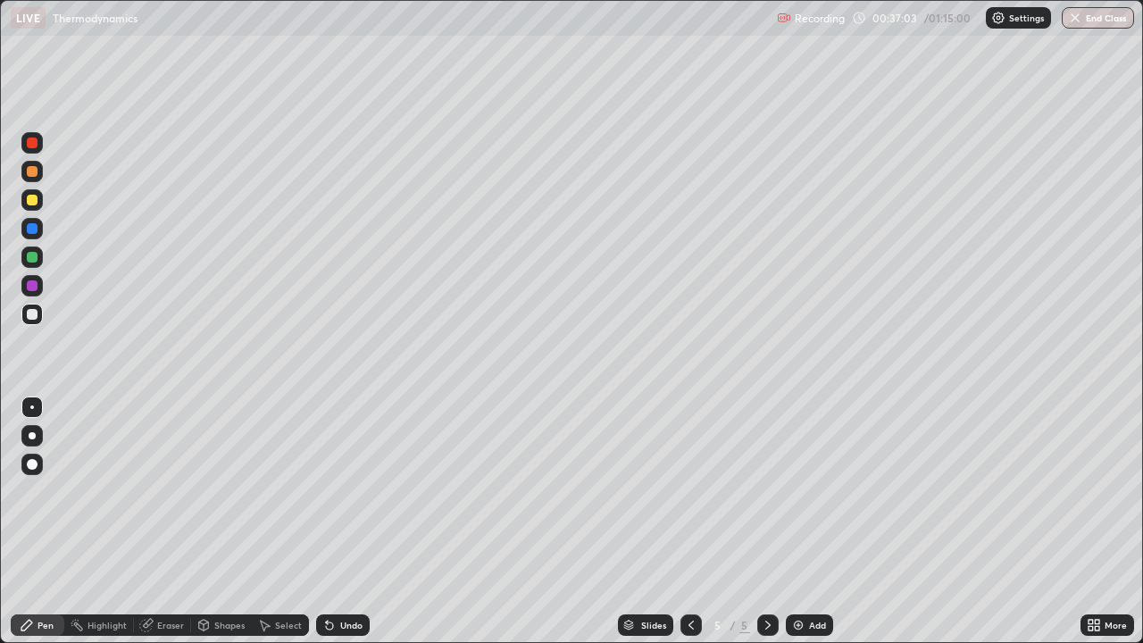
click at [356, 491] on div "Undo" at bounding box center [351, 624] width 22 height 9
click at [35, 204] on div at bounding box center [32, 200] width 11 height 11
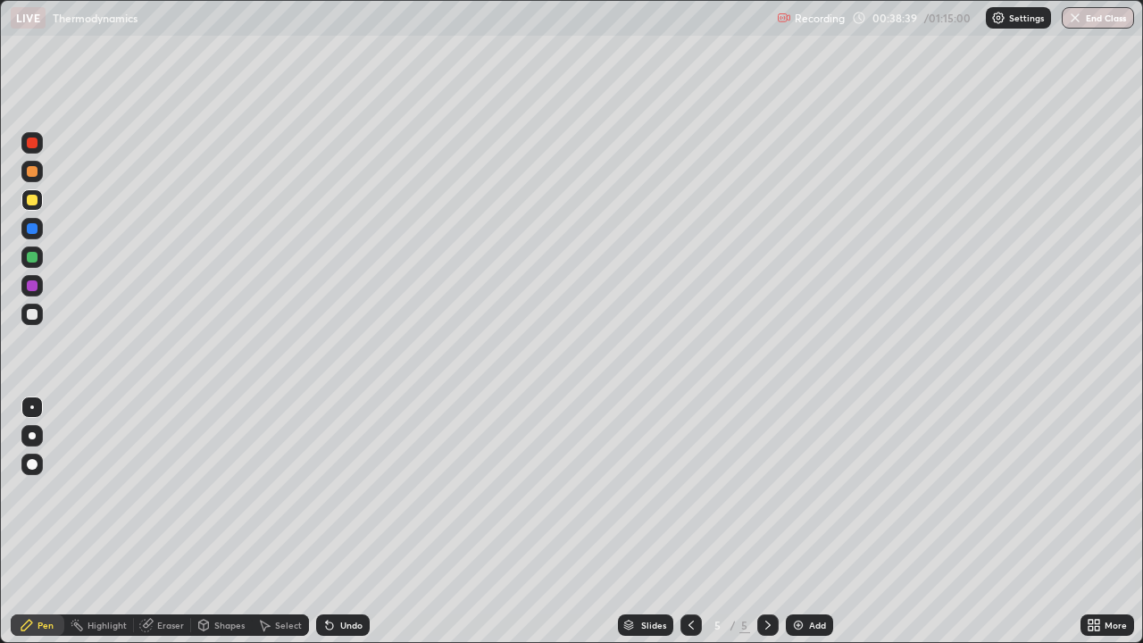
click at [32, 319] on div at bounding box center [32, 314] width 11 height 11
click at [32, 201] on div at bounding box center [32, 200] width 11 height 11
click at [798, 491] on img at bounding box center [798, 625] width 14 height 14
click at [33, 314] on div at bounding box center [32, 314] width 11 height 11
click at [167, 491] on div "Eraser" at bounding box center [170, 624] width 27 height 9
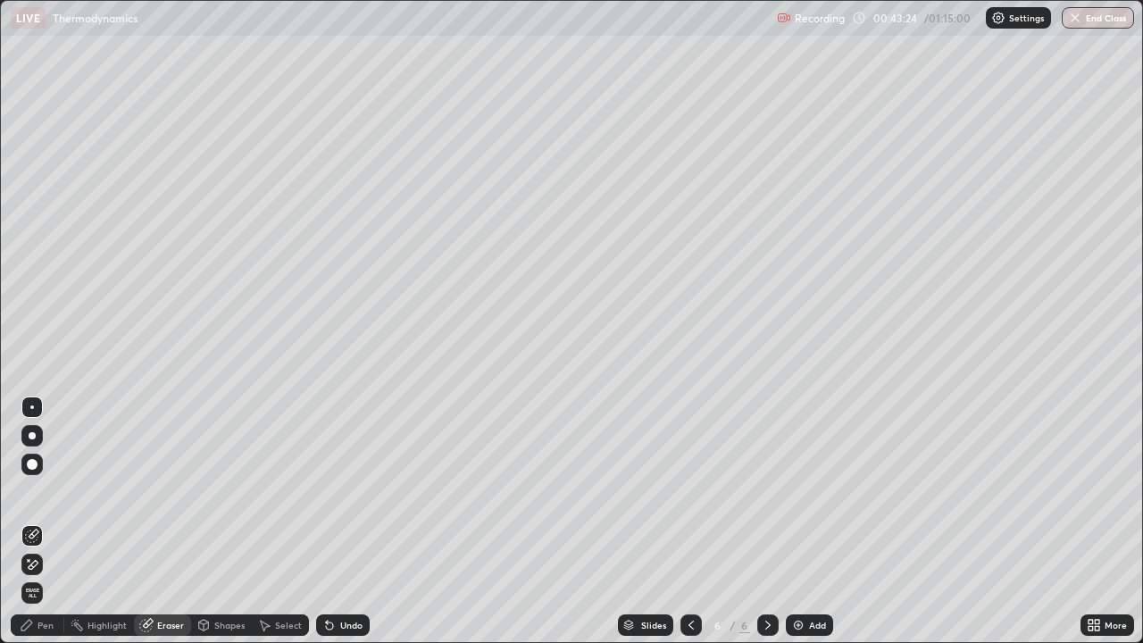
click at [52, 491] on div "Pen" at bounding box center [45, 624] width 16 height 9
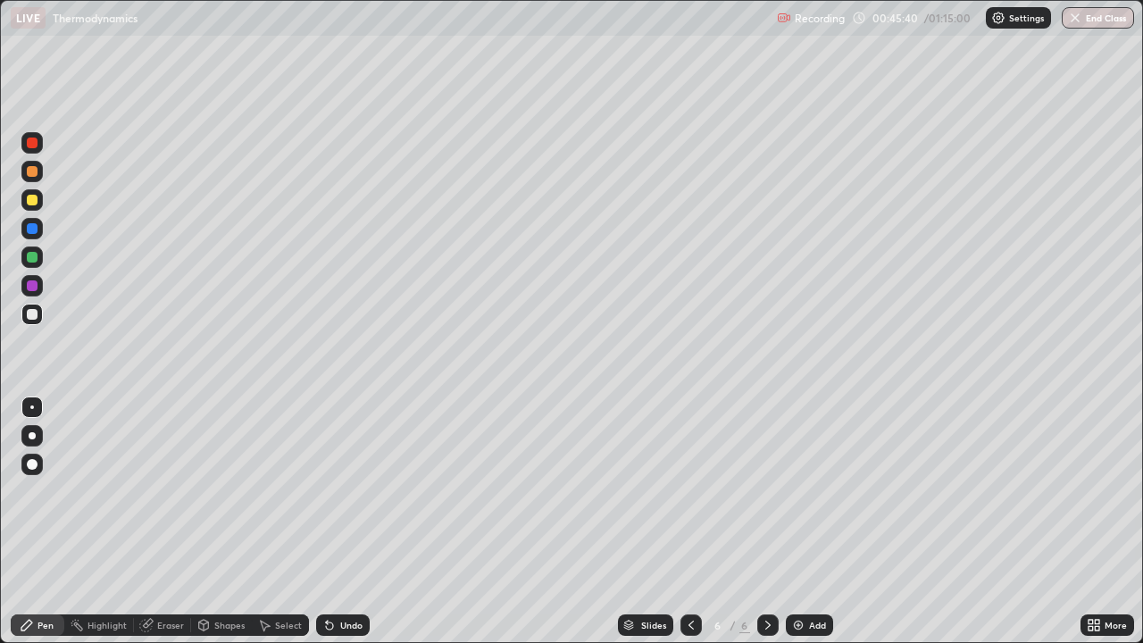
click at [35, 319] on div at bounding box center [32, 314] width 11 height 11
click at [33, 317] on div at bounding box center [32, 314] width 11 height 11
click at [340, 491] on div "Undo" at bounding box center [351, 624] width 22 height 9
click at [349, 491] on div "Undo" at bounding box center [351, 624] width 22 height 9
click at [342, 491] on div "Undo" at bounding box center [351, 624] width 22 height 9
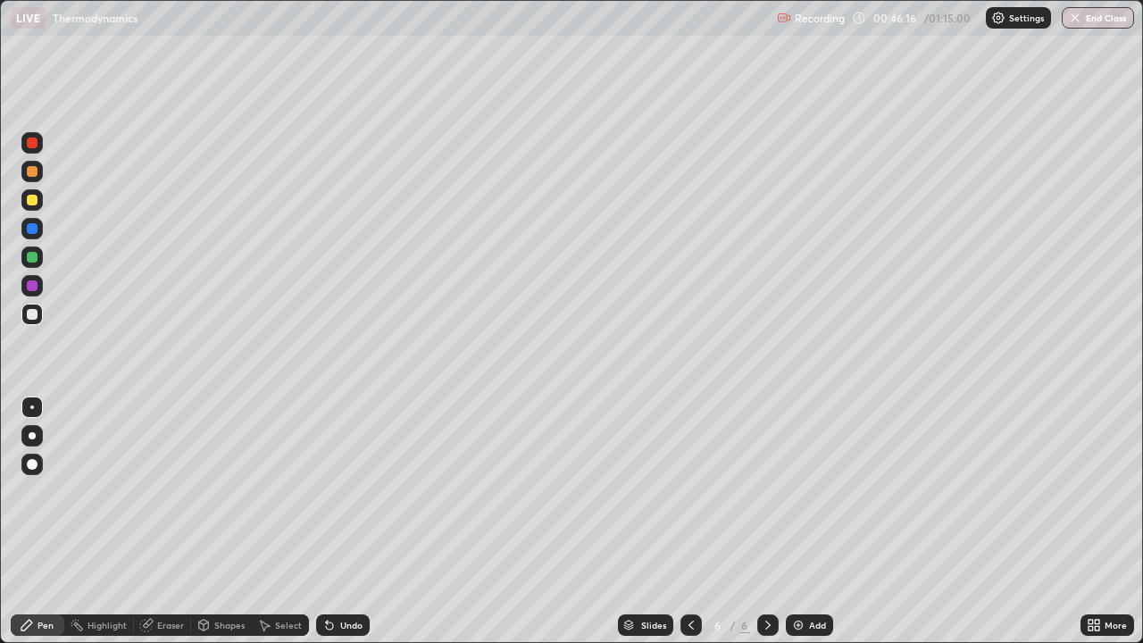
click at [352, 491] on div "Undo" at bounding box center [343, 624] width 54 height 21
click at [348, 491] on div "Undo" at bounding box center [351, 624] width 22 height 9
click at [218, 491] on div "Shapes" at bounding box center [229, 624] width 30 height 9
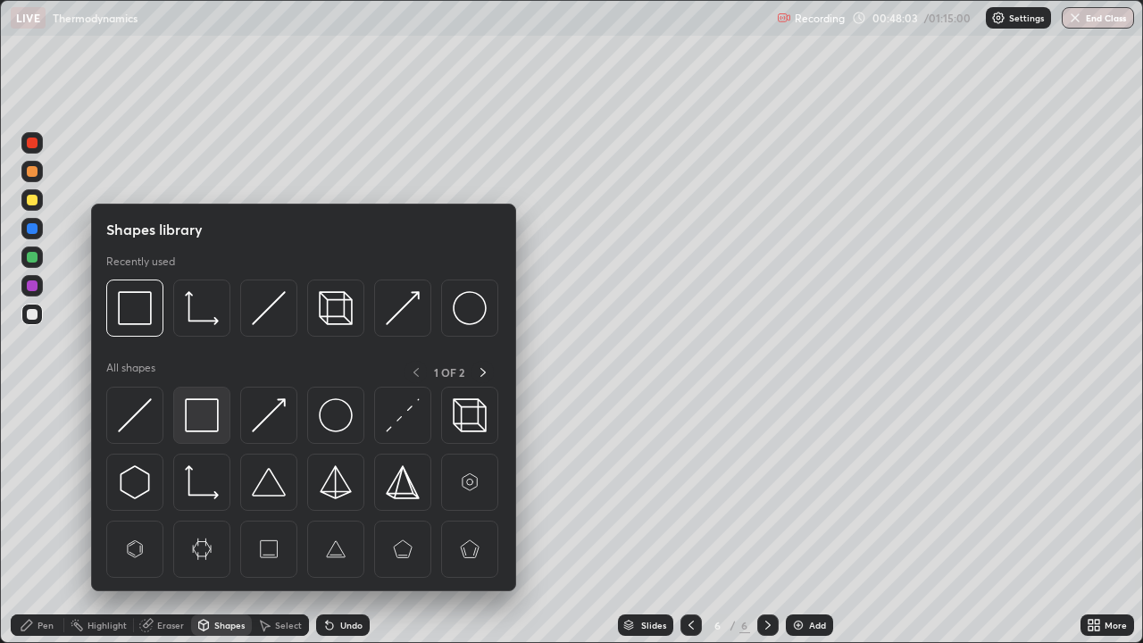
click at [199, 412] on img at bounding box center [202, 415] width 34 height 34
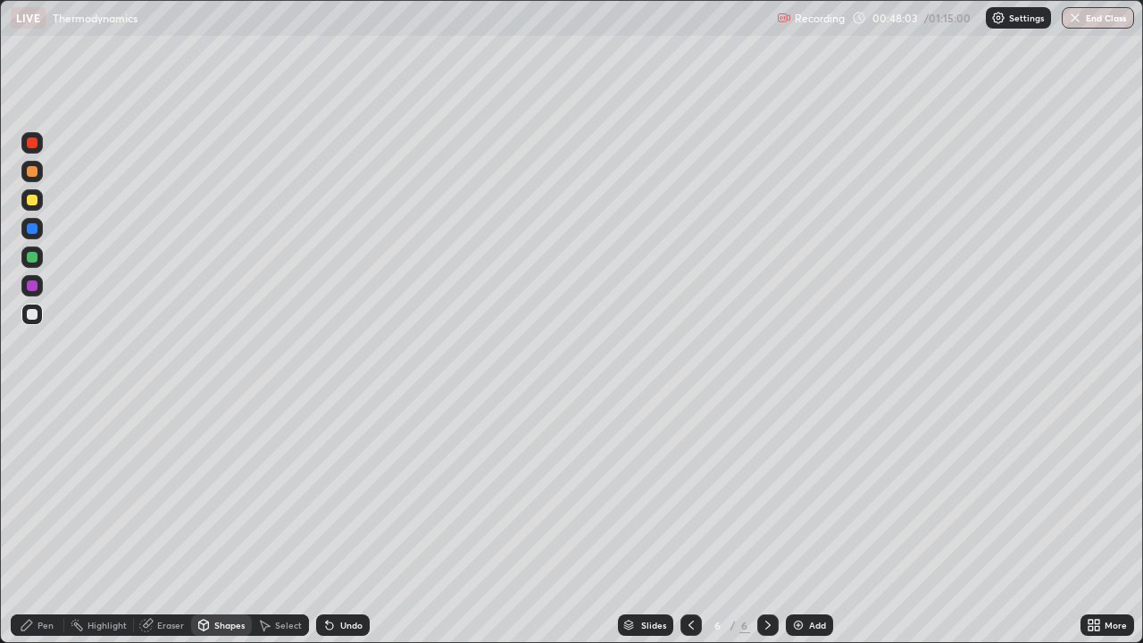
click at [37, 201] on div at bounding box center [32, 200] width 11 height 11
click at [44, 491] on div "Pen" at bounding box center [45, 624] width 16 height 9
click at [354, 491] on div "Undo" at bounding box center [351, 624] width 22 height 9
click at [164, 491] on div "Eraser" at bounding box center [170, 624] width 27 height 9
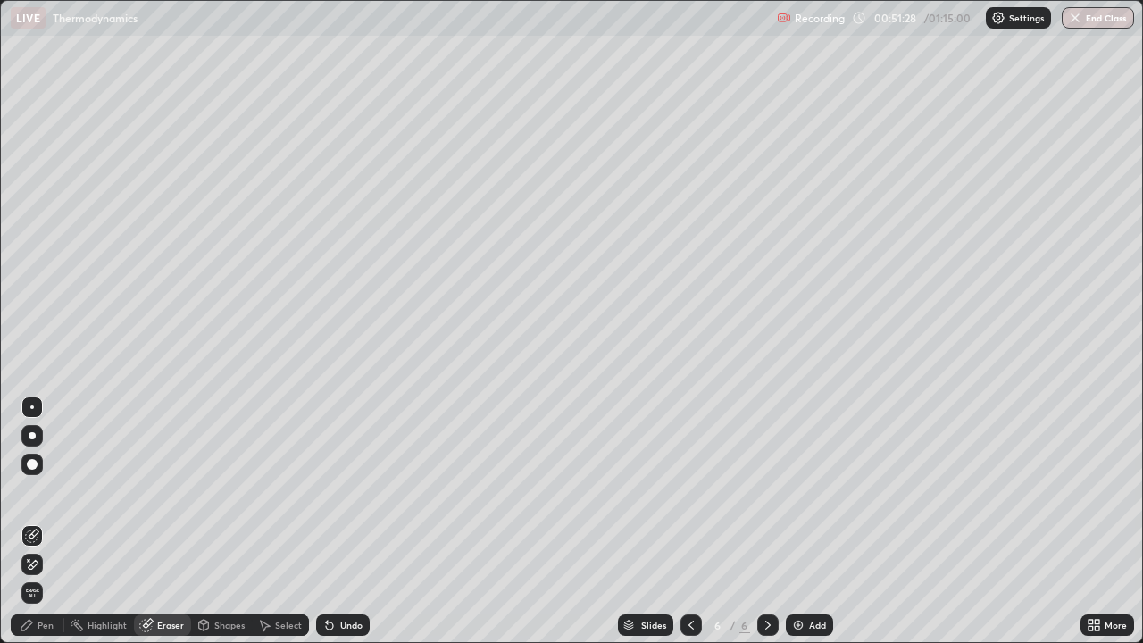
click at [41, 462] on div at bounding box center [31, 464] width 21 height 21
click at [40, 491] on div "Pen" at bounding box center [45, 624] width 16 height 9
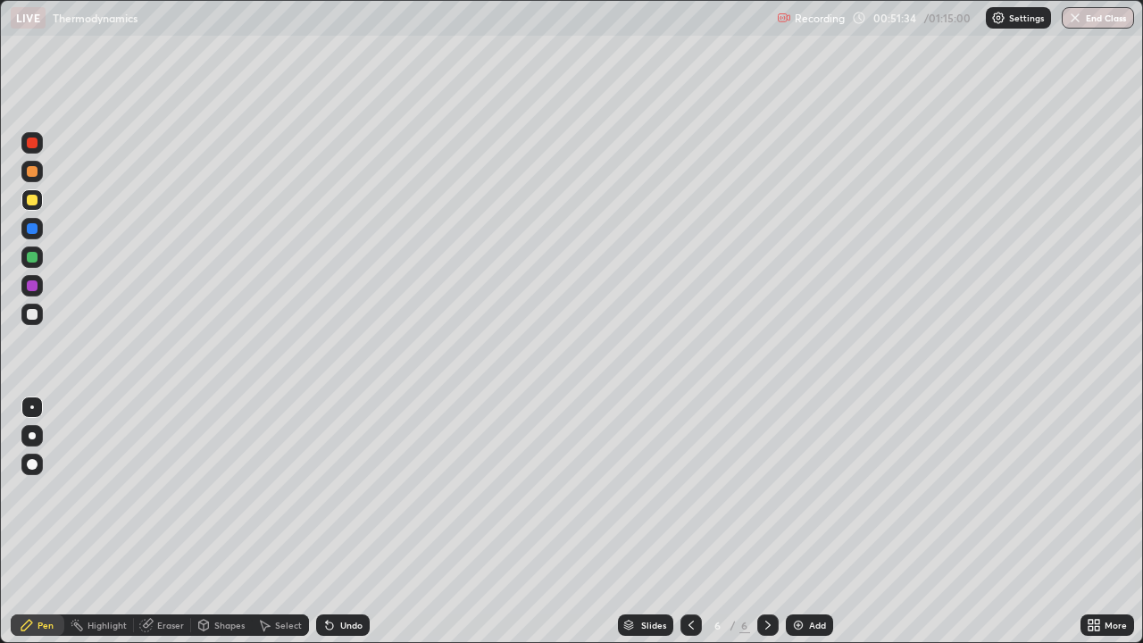
click at [34, 321] on div at bounding box center [31, 314] width 21 height 21
click at [172, 491] on div "Eraser" at bounding box center [170, 624] width 27 height 9
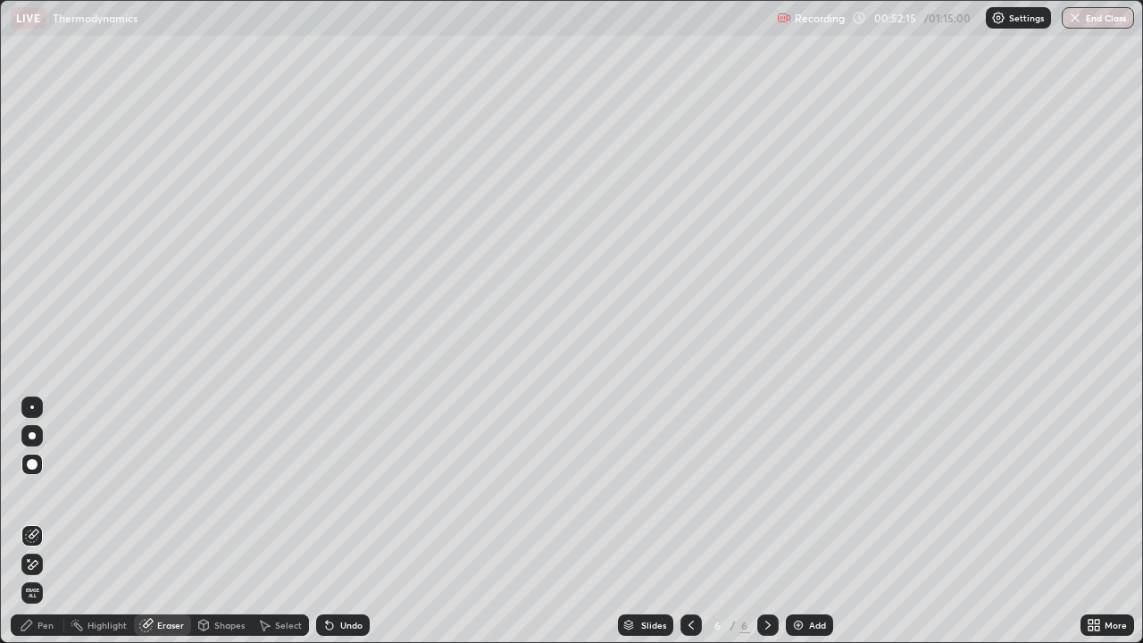
click at [48, 491] on div "Pen" at bounding box center [45, 624] width 16 height 9
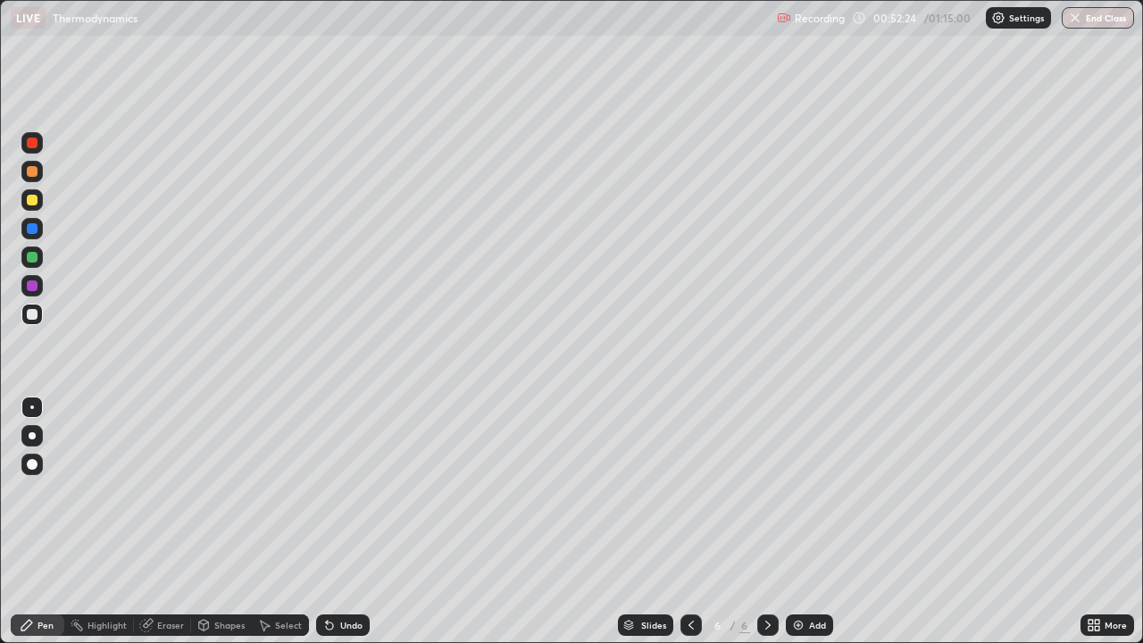
click at [356, 491] on div "Undo" at bounding box center [351, 624] width 22 height 9
click at [353, 491] on div "Undo" at bounding box center [343, 624] width 54 height 21
click at [219, 491] on div "Shapes" at bounding box center [221, 624] width 61 height 21
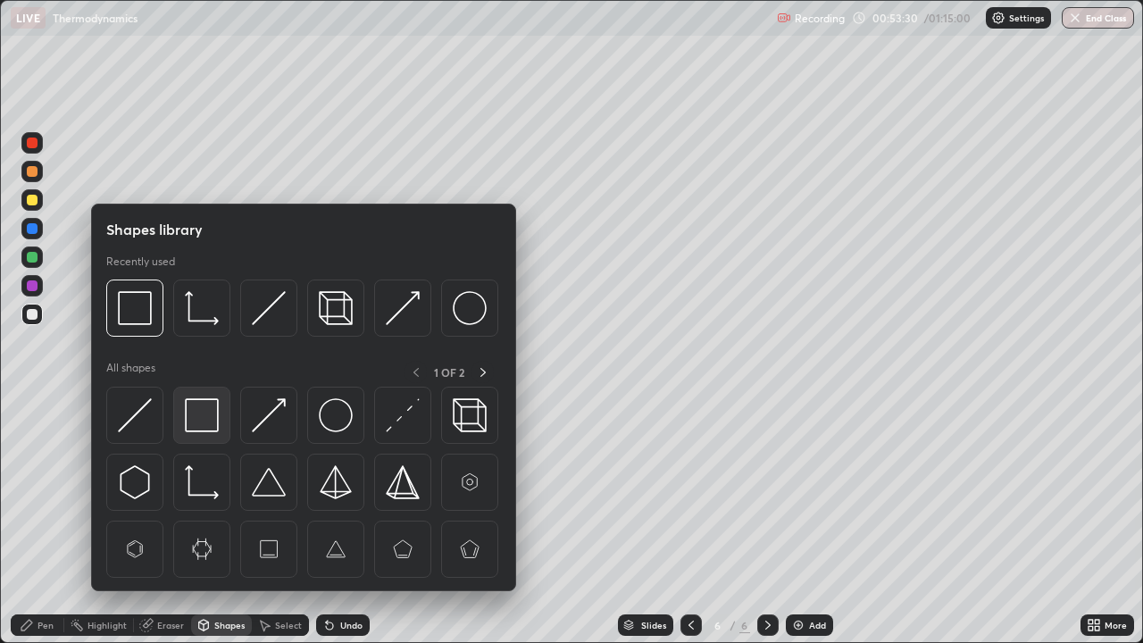
click at [209, 423] on img at bounding box center [202, 415] width 34 height 34
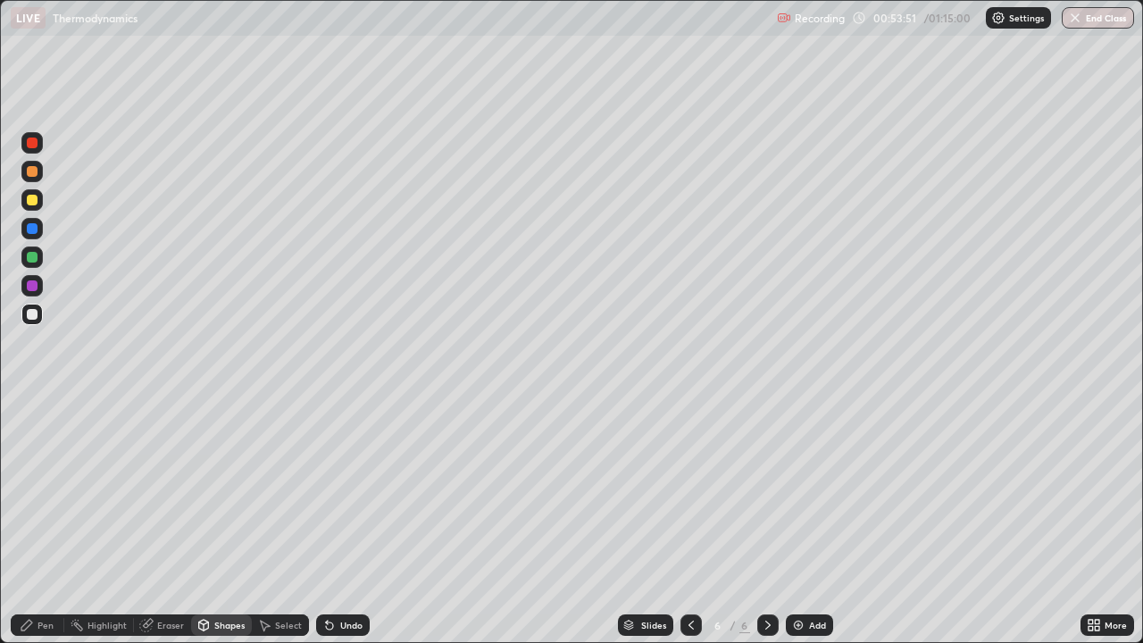
click at [343, 491] on div "Undo" at bounding box center [351, 624] width 22 height 9
click at [29, 201] on div at bounding box center [32, 200] width 11 height 11
click at [46, 491] on div "Pen" at bounding box center [45, 624] width 16 height 9
click at [33, 200] on div at bounding box center [32, 200] width 11 height 11
click at [29, 200] on div at bounding box center [32, 200] width 11 height 11
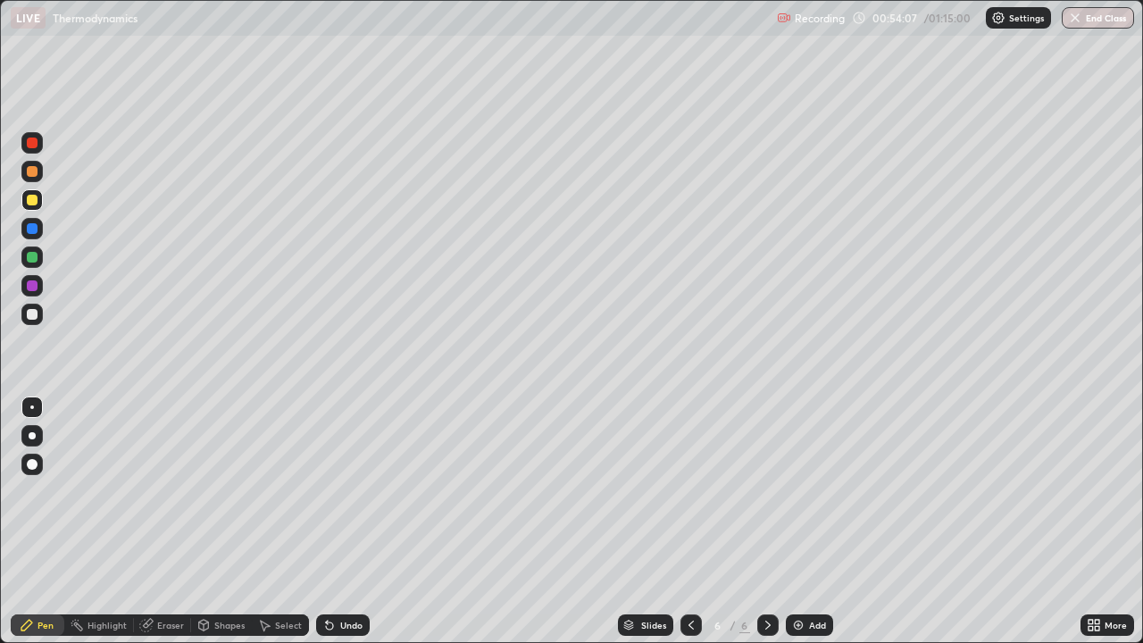
click at [42, 491] on div "Pen" at bounding box center [45, 624] width 16 height 9
click at [33, 314] on div at bounding box center [32, 314] width 11 height 11
click at [37, 199] on div at bounding box center [32, 200] width 11 height 11
click at [354, 491] on div "Undo" at bounding box center [343, 624] width 54 height 21
click at [29, 314] on div at bounding box center [32, 314] width 11 height 11
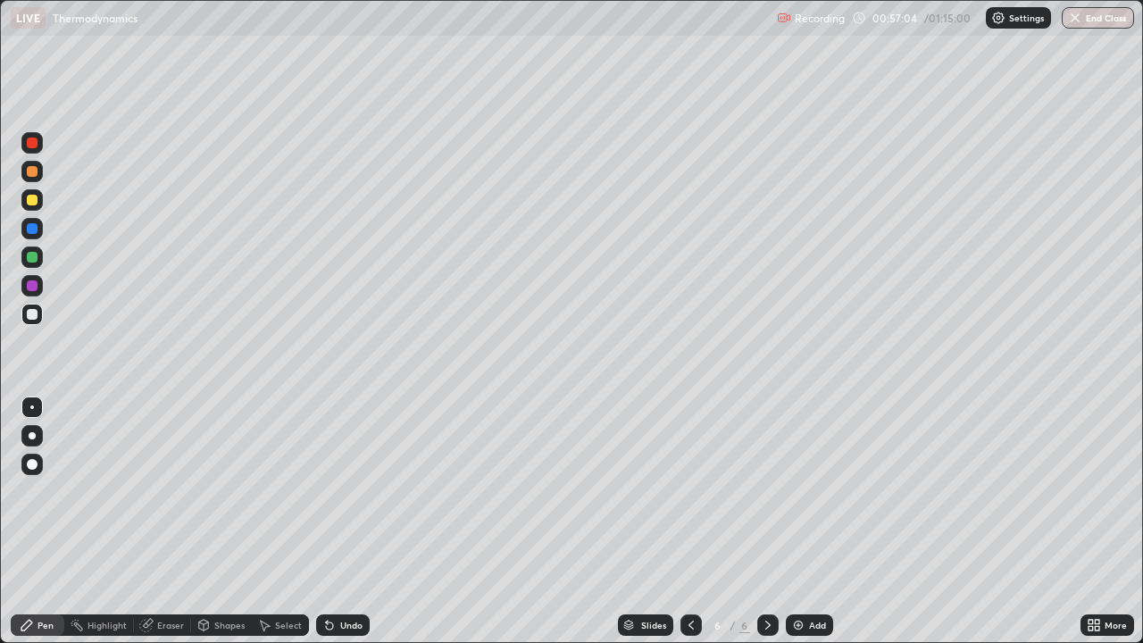
click at [33, 200] on div at bounding box center [32, 200] width 11 height 11
click at [341, 491] on div "Undo" at bounding box center [351, 624] width 22 height 9
click at [340, 491] on div "Undo" at bounding box center [351, 624] width 22 height 9
click at [804, 491] on div "Add" at bounding box center [809, 624] width 47 height 21
click at [39, 314] on div at bounding box center [31, 314] width 21 height 21
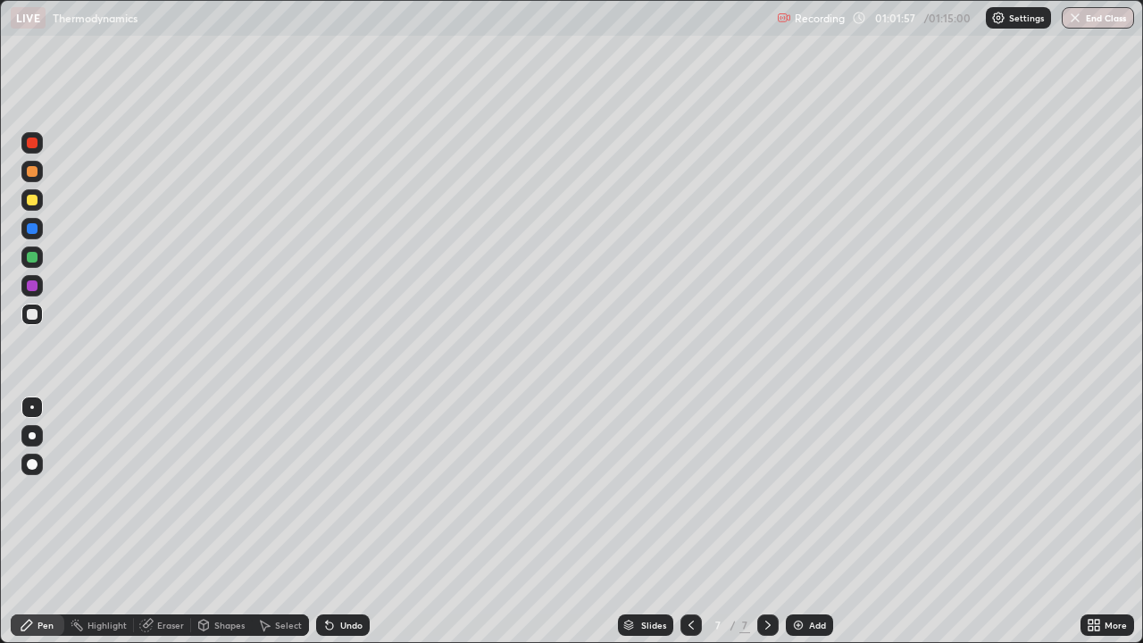
click at [38, 313] on div at bounding box center [31, 314] width 21 height 21
click at [32, 201] on div at bounding box center [32, 200] width 11 height 11
click at [35, 315] on div at bounding box center [32, 314] width 11 height 11
click at [24, 204] on div at bounding box center [31, 199] width 21 height 21
click at [29, 313] on div at bounding box center [32, 314] width 11 height 11
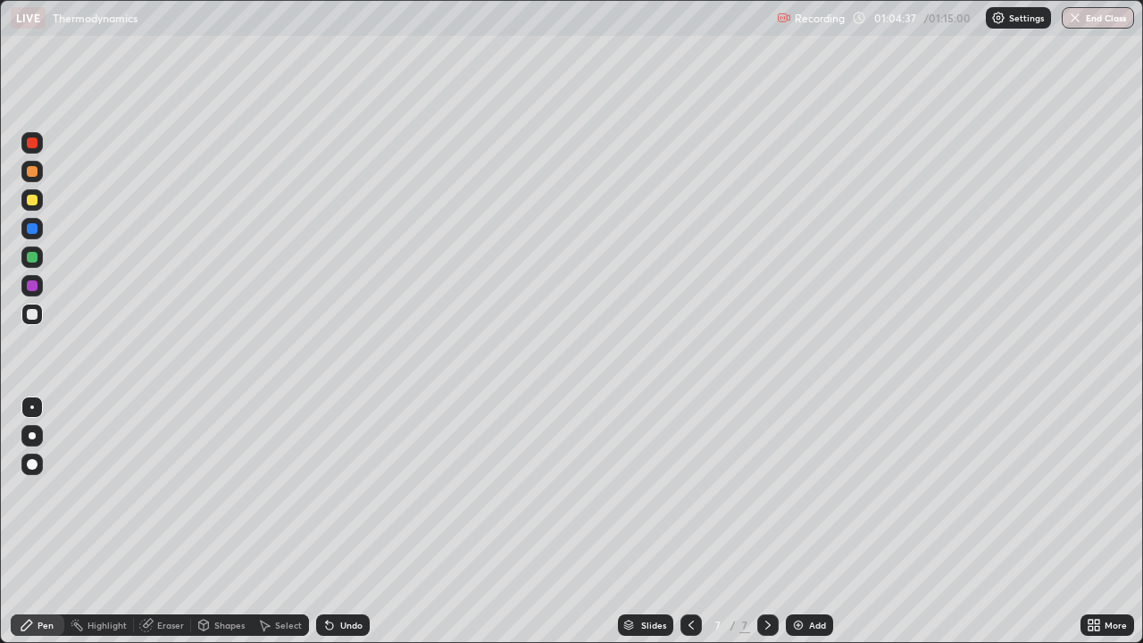
click at [34, 203] on div at bounding box center [32, 200] width 11 height 11
click at [34, 322] on div at bounding box center [31, 314] width 21 height 21
click at [358, 491] on div "Undo" at bounding box center [351, 624] width 22 height 9
click at [354, 491] on div "Undo" at bounding box center [351, 624] width 22 height 9
click at [350, 491] on div "Undo" at bounding box center [351, 624] width 22 height 9
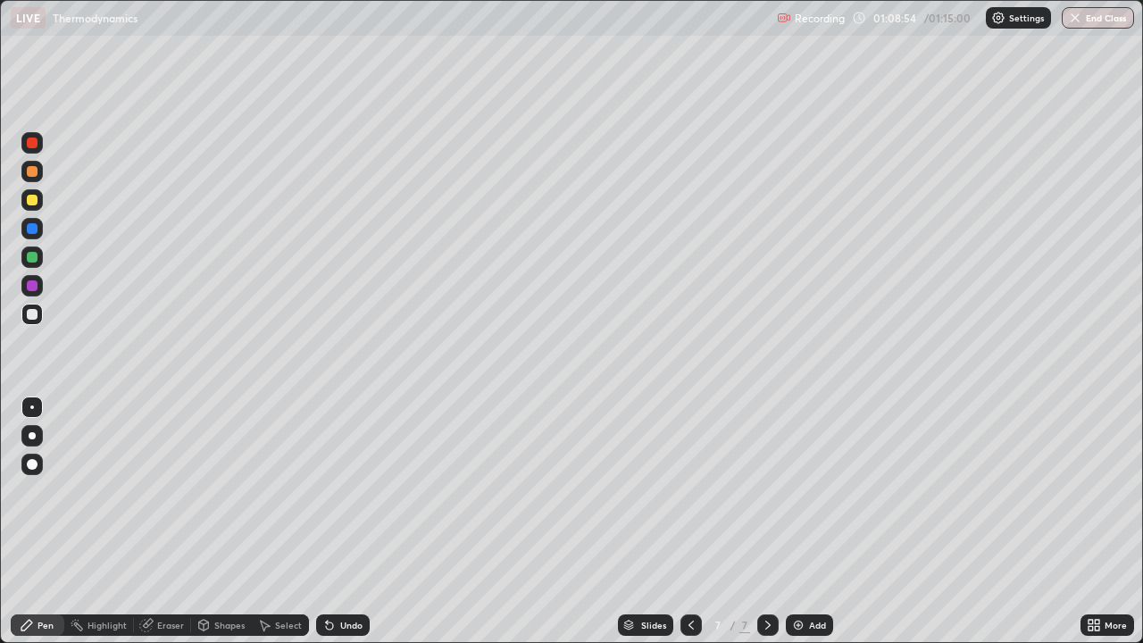
click at [34, 199] on div at bounding box center [32, 200] width 11 height 11
click at [171, 491] on div "Eraser" at bounding box center [170, 624] width 27 height 9
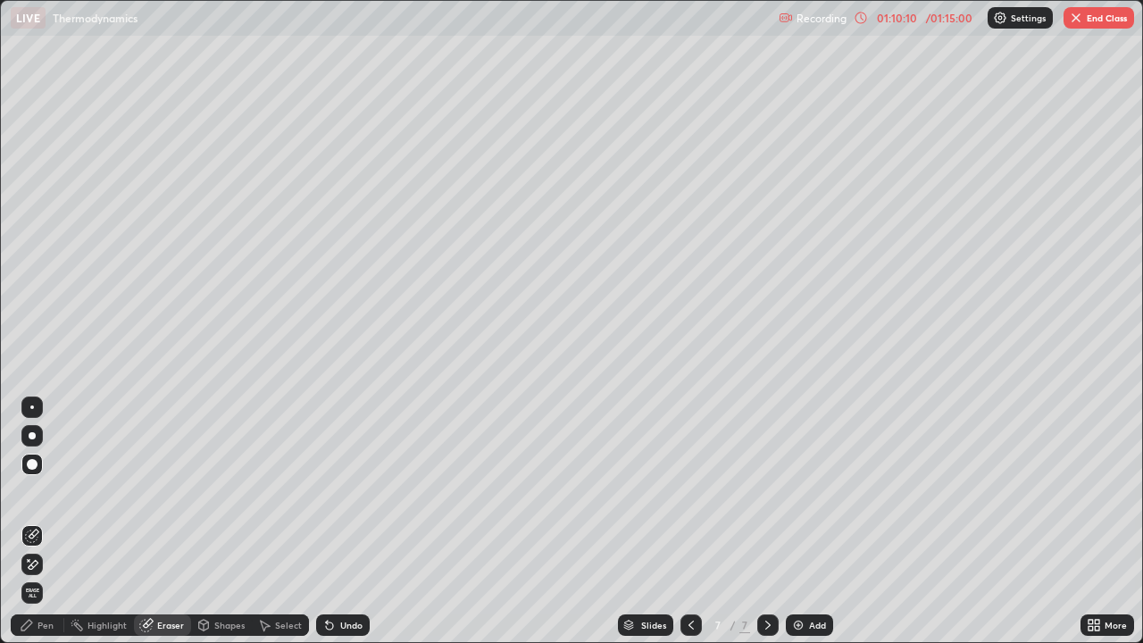
click at [51, 491] on div "Pen" at bounding box center [45, 624] width 16 height 9
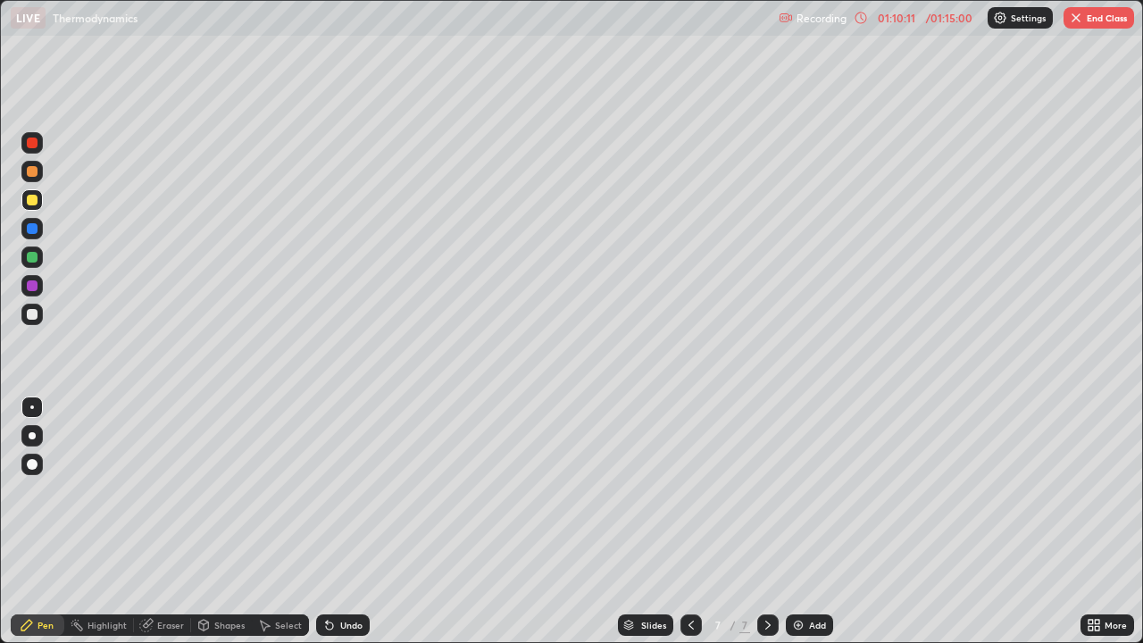
click at [33, 314] on div at bounding box center [32, 314] width 11 height 11
click at [32, 204] on div at bounding box center [32, 200] width 11 height 11
click at [40, 317] on div at bounding box center [31, 314] width 21 height 21
click at [42, 203] on div at bounding box center [31, 199] width 21 height 21
click at [162, 491] on div "Eraser" at bounding box center [170, 624] width 27 height 9
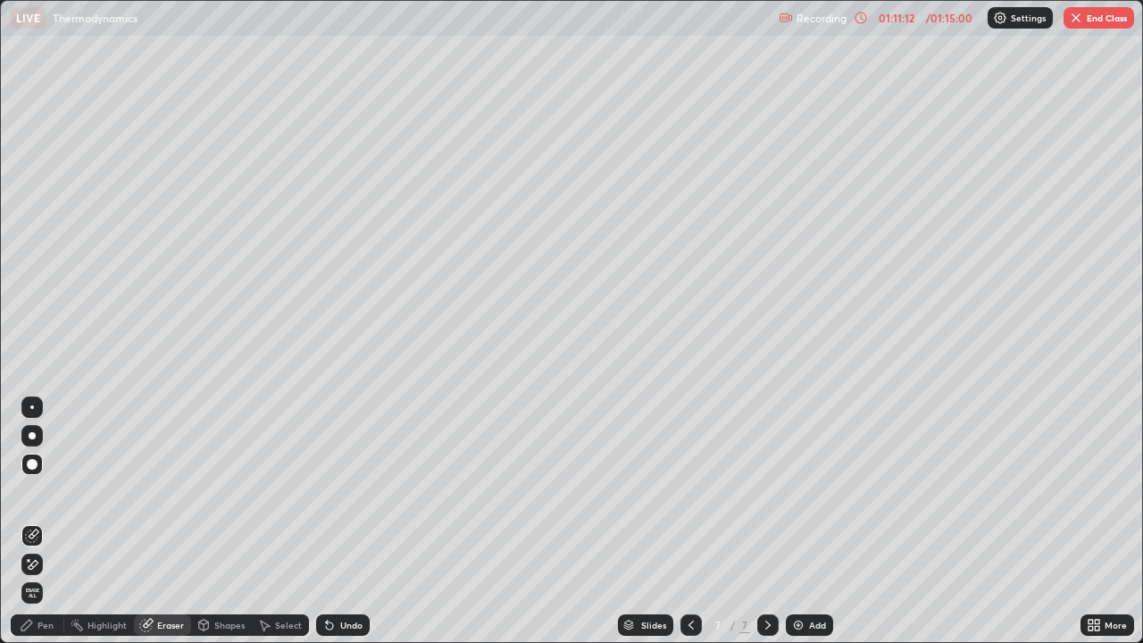
click at [37, 491] on div "Pen" at bounding box center [38, 624] width 54 height 21
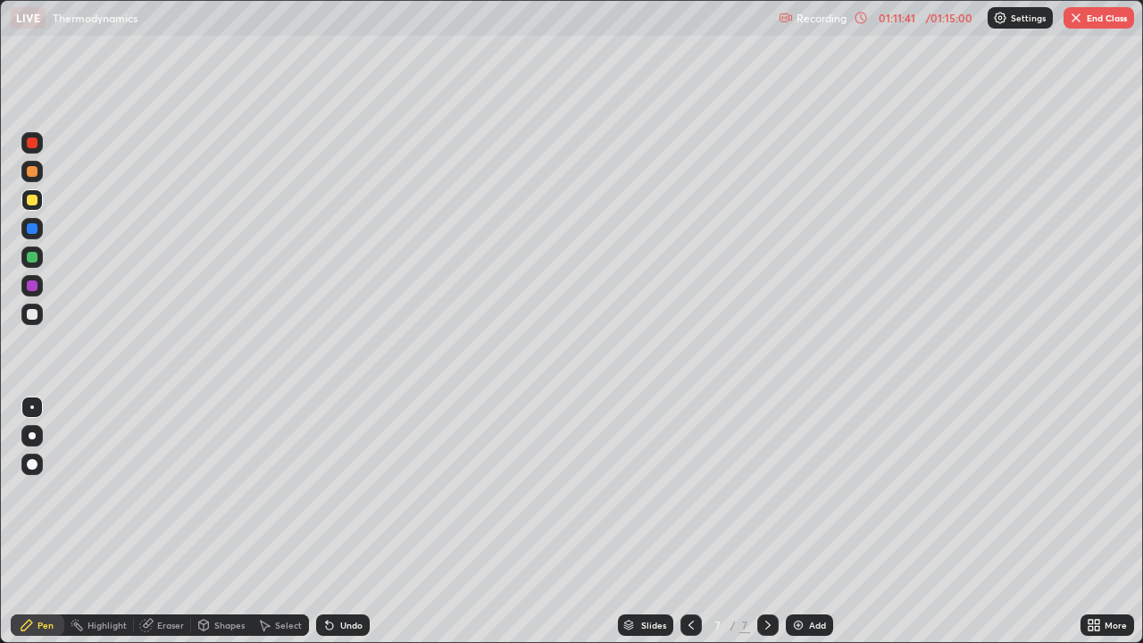
click at [233, 491] on div "Shapes" at bounding box center [229, 624] width 30 height 9
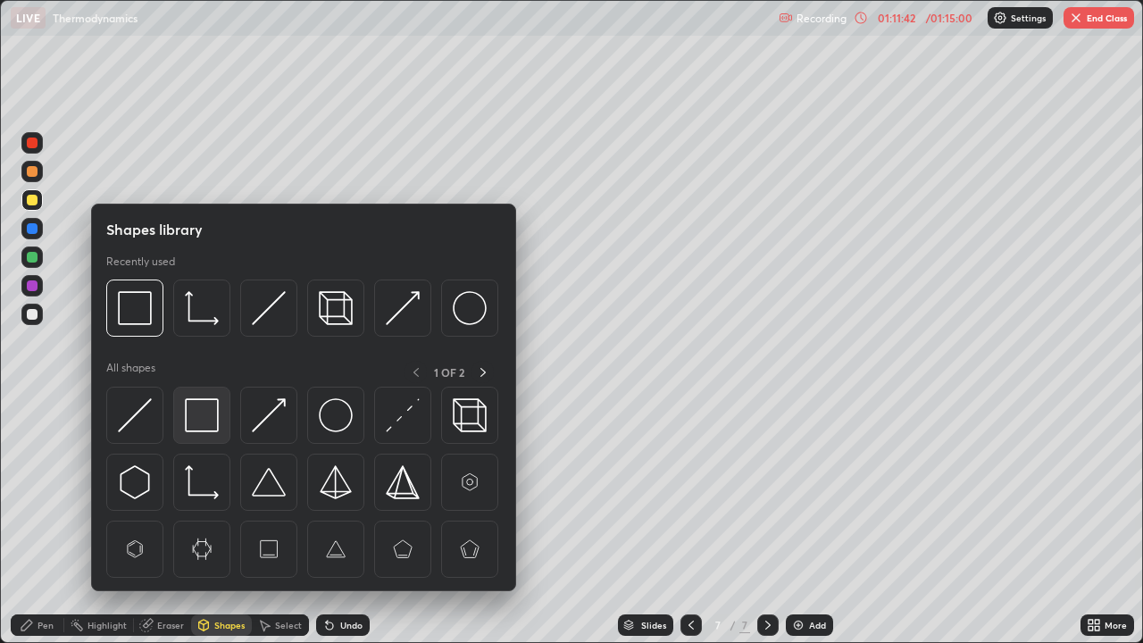
click at [196, 412] on img at bounding box center [202, 415] width 34 height 34
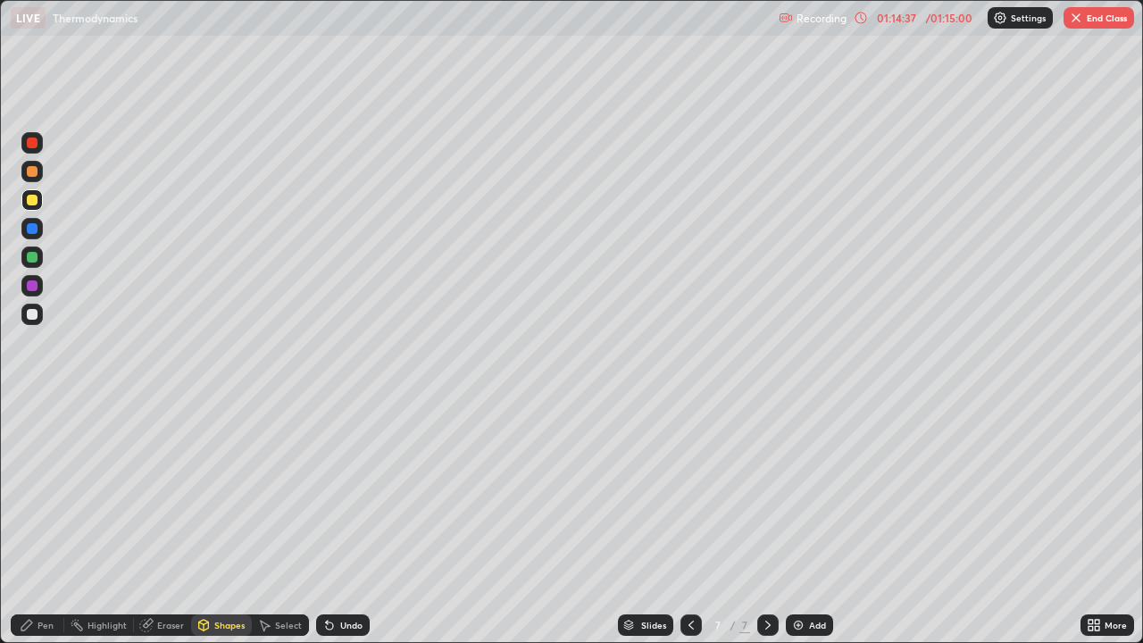
click at [690, 491] on icon at bounding box center [691, 625] width 14 height 14
click at [688, 491] on icon at bounding box center [690, 624] width 5 height 9
click at [689, 491] on icon at bounding box center [691, 625] width 14 height 14
click at [687, 491] on div at bounding box center [690, 624] width 21 height 21
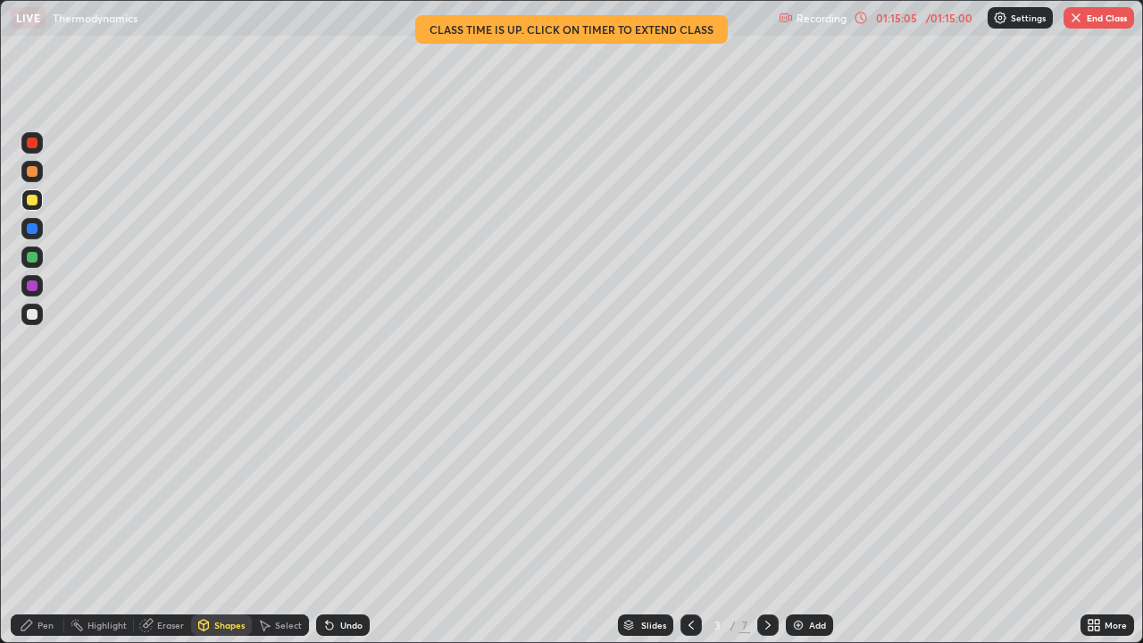
click at [766, 491] on icon at bounding box center [768, 625] width 14 height 14
click at [766, 491] on div at bounding box center [767, 624] width 21 height 21
click at [763, 491] on icon at bounding box center [768, 625] width 14 height 14
click at [766, 491] on icon at bounding box center [768, 625] width 14 height 14
click at [1093, 15] on button "End Class" at bounding box center [1098, 17] width 71 height 21
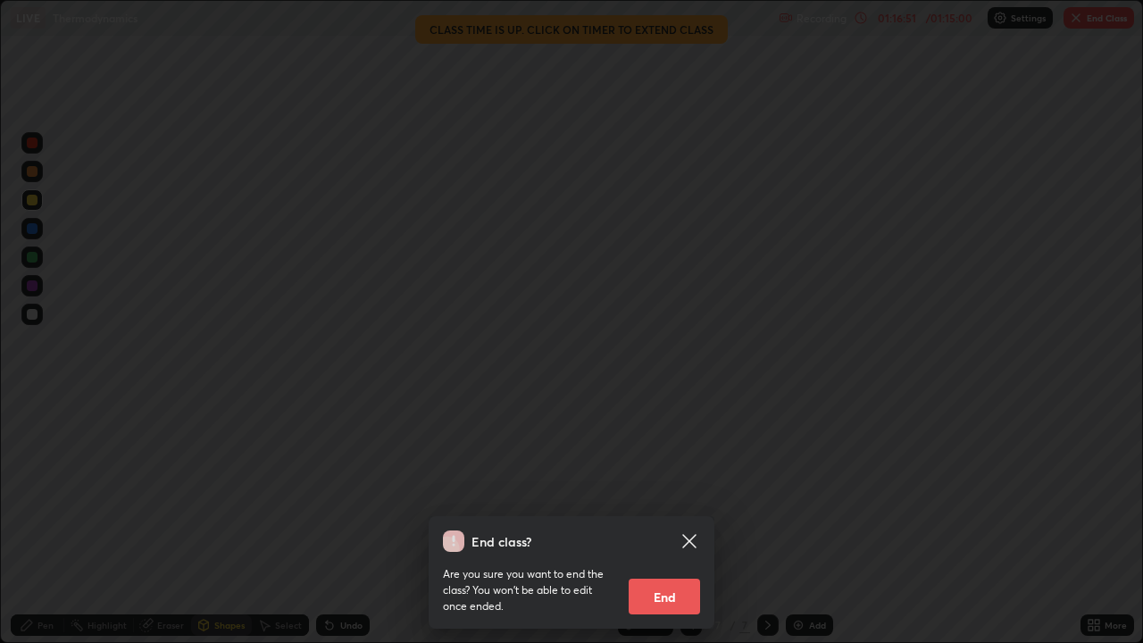
click at [680, 491] on button "End" at bounding box center [664, 597] width 71 height 36
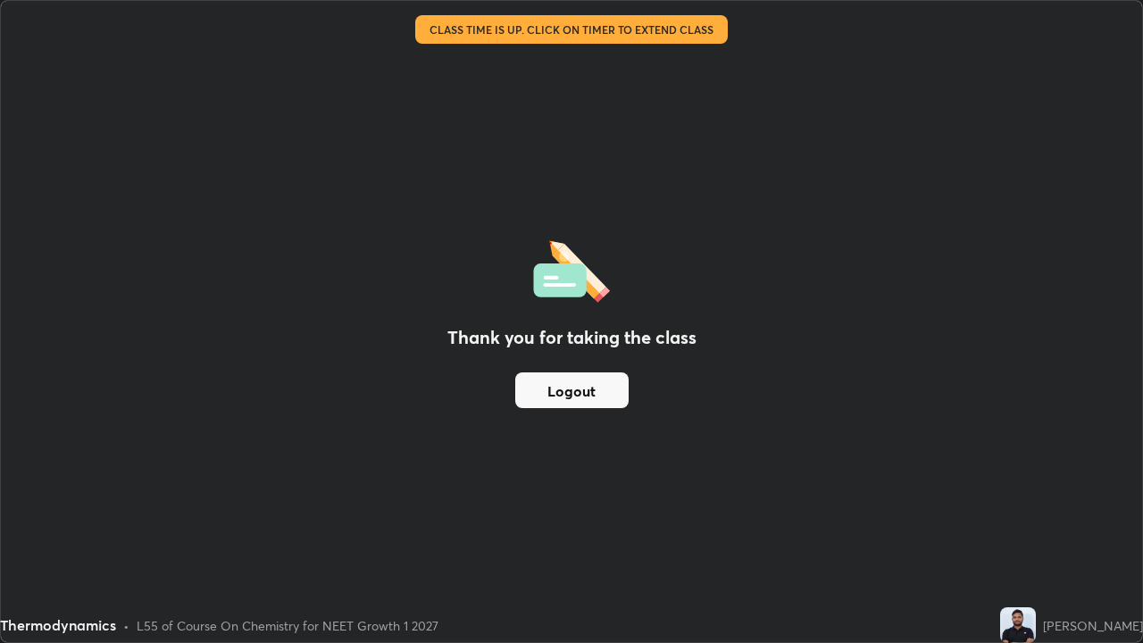
click at [604, 396] on button "Logout" at bounding box center [571, 390] width 113 height 36
